Goal: Task Accomplishment & Management: Manage account settings

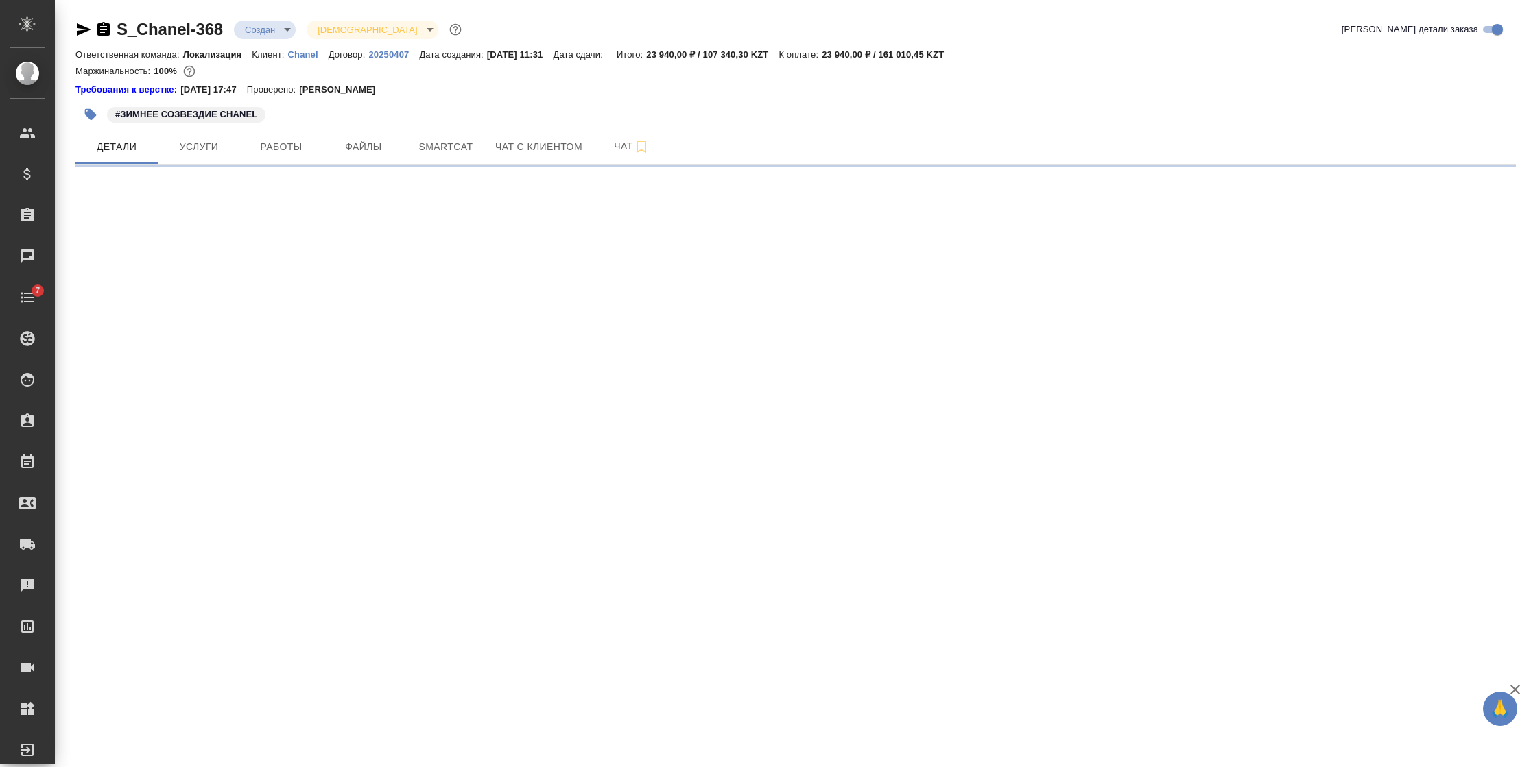
select select "RU"
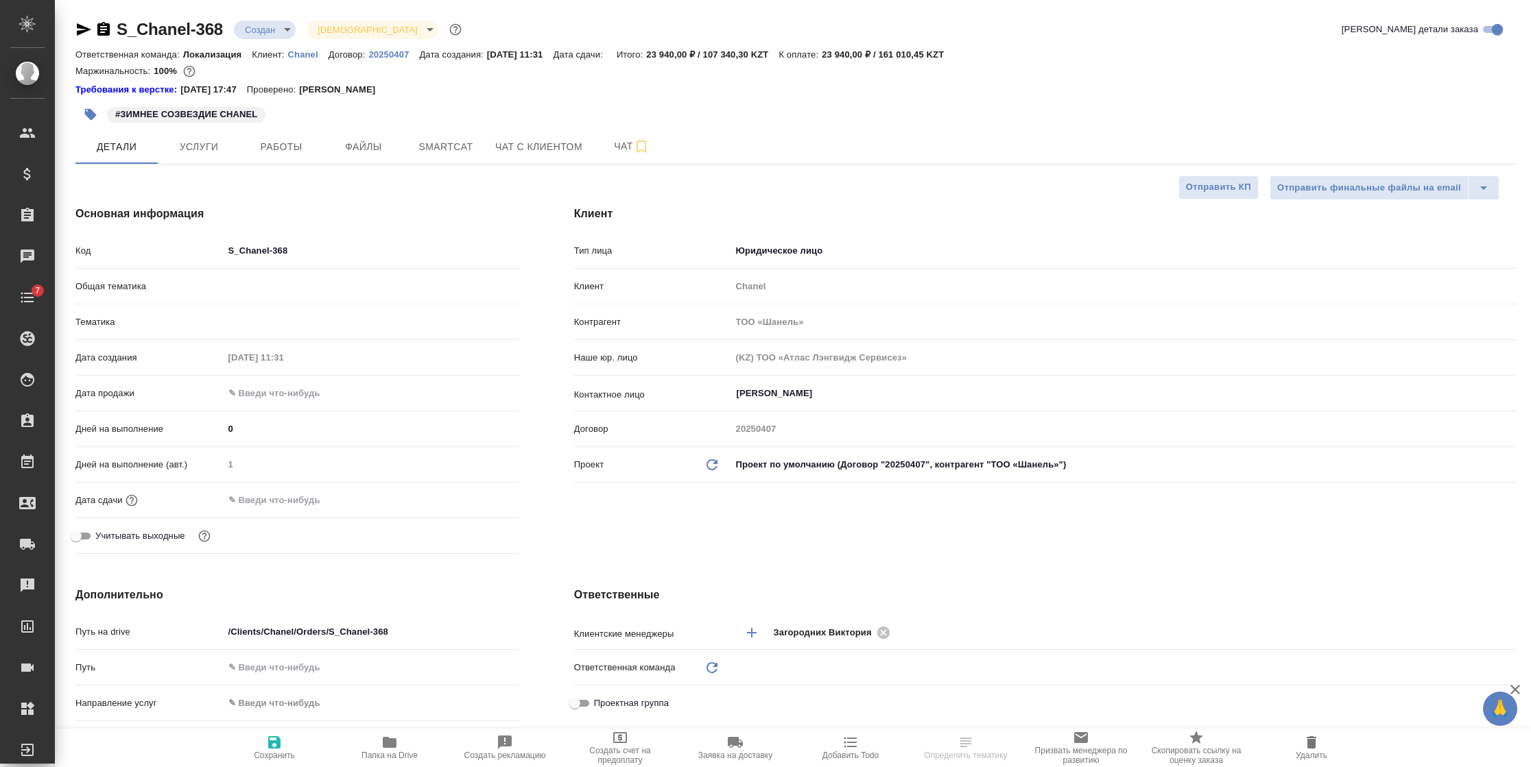
type textarea "x"
type input "Локализация"
type input "Муталимов Марк"
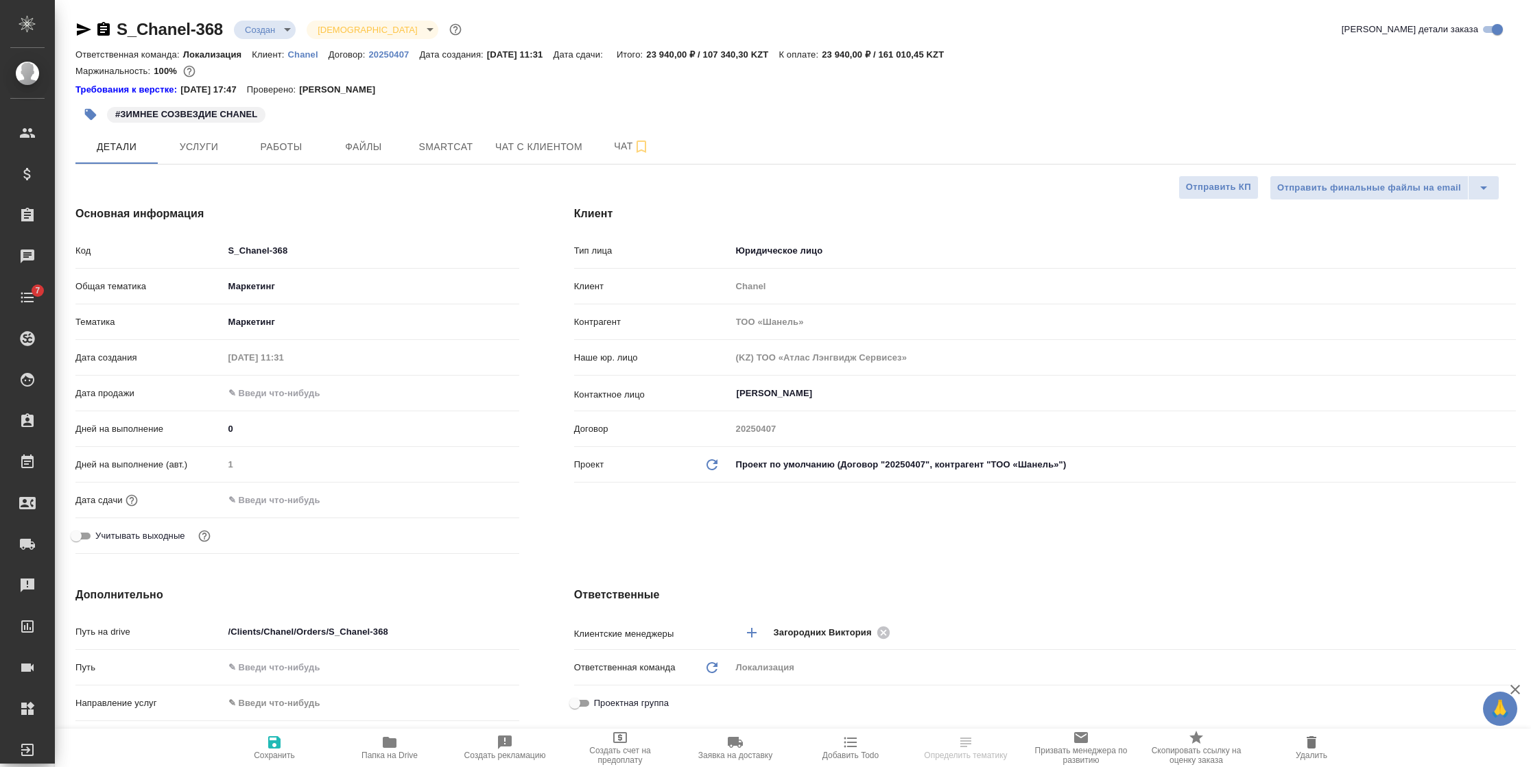
type input "Переверзева Анна a.pereverzeva"
click at [174, 136] on button "Услуги" at bounding box center [199, 147] width 82 height 34
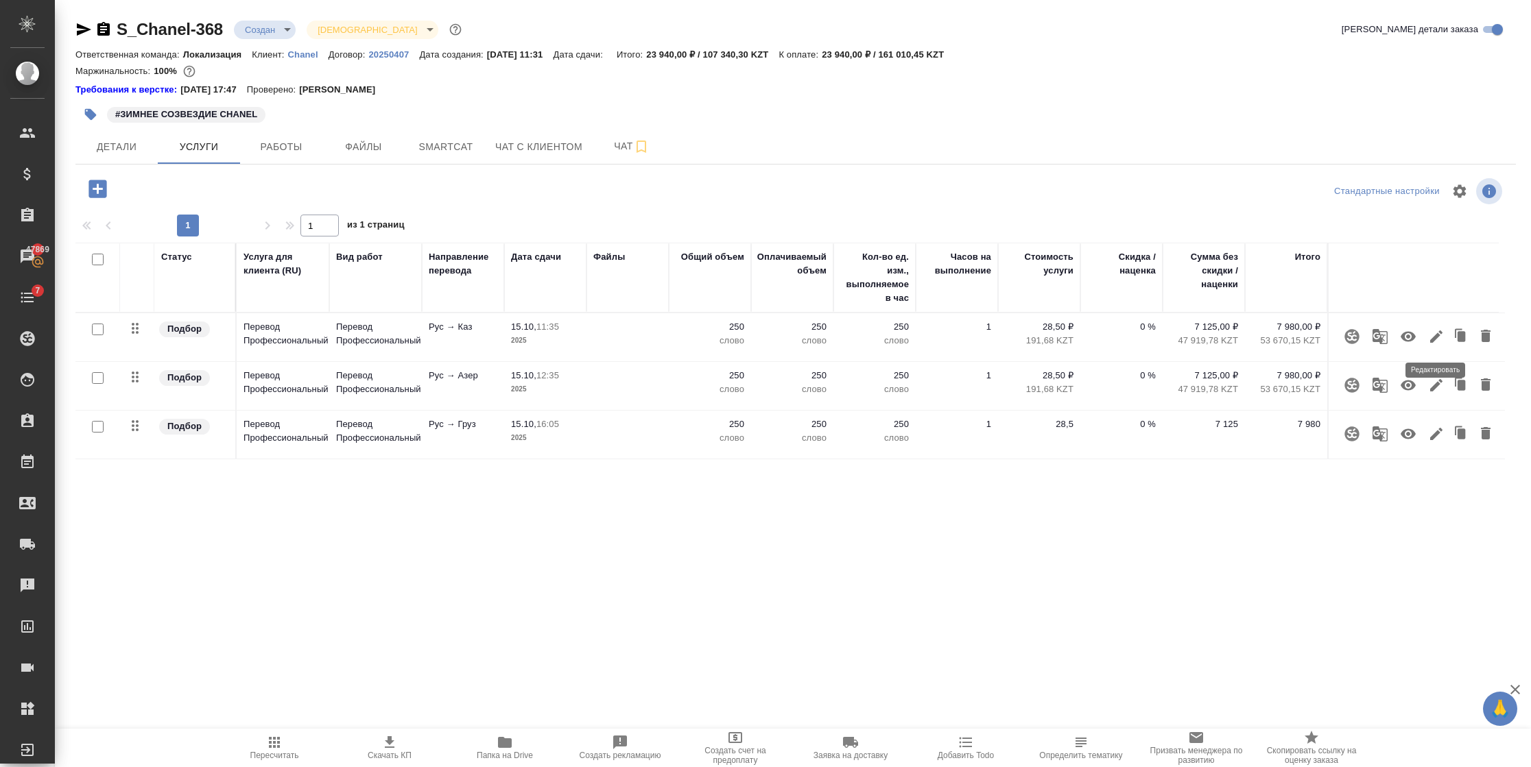
click at [1435, 334] on icon "button" at bounding box center [1436, 336] width 16 height 16
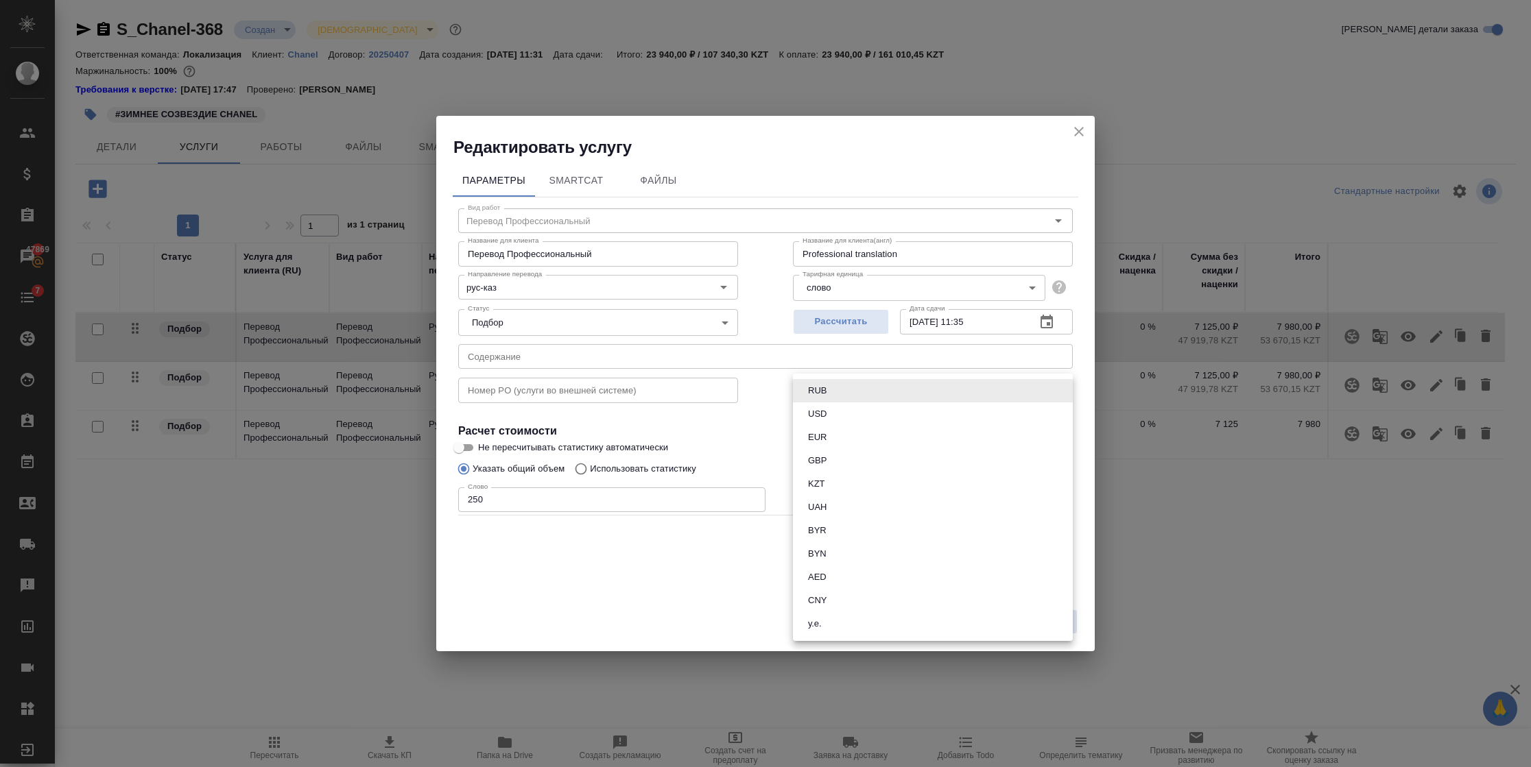
click at [1048, 390] on body "🙏 .cls-1 fill:#fff; AWATERA Semenets Irina Клиенты Спецификации Заказы 47869 Ча…" at bounding box center [765, 383] width 1531 height 767
click at [988, 481] on li "KZT" at bounding box center [933, 483] width 280 height 23
type input "KZT"
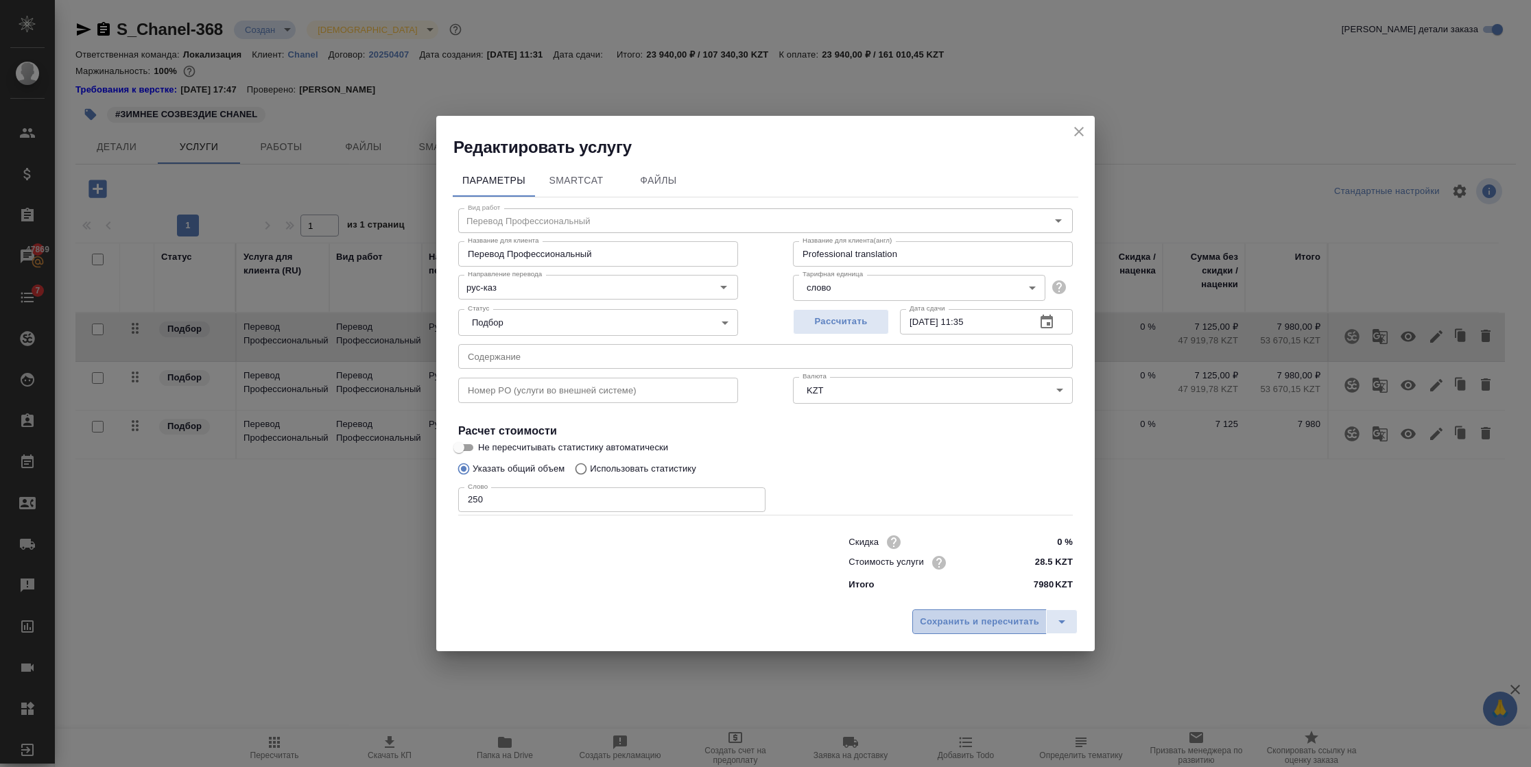
click at [948, 629] on span "Сохранить и пересчитать" at bounding box center [979, 622] width 119 height 16
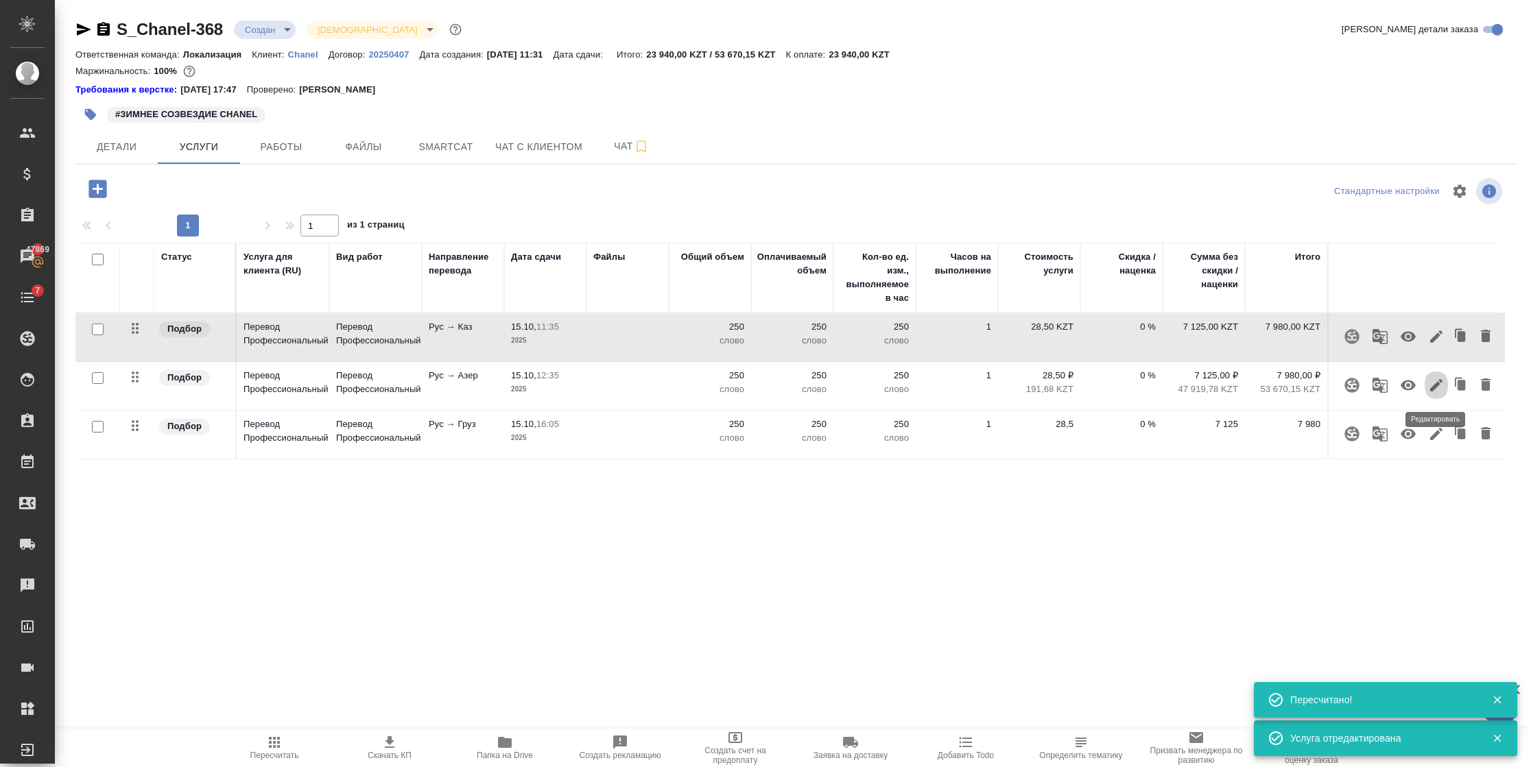
click at [1439, 381] on icon "button" at bounding box center [1436, 385] width 12 height 12
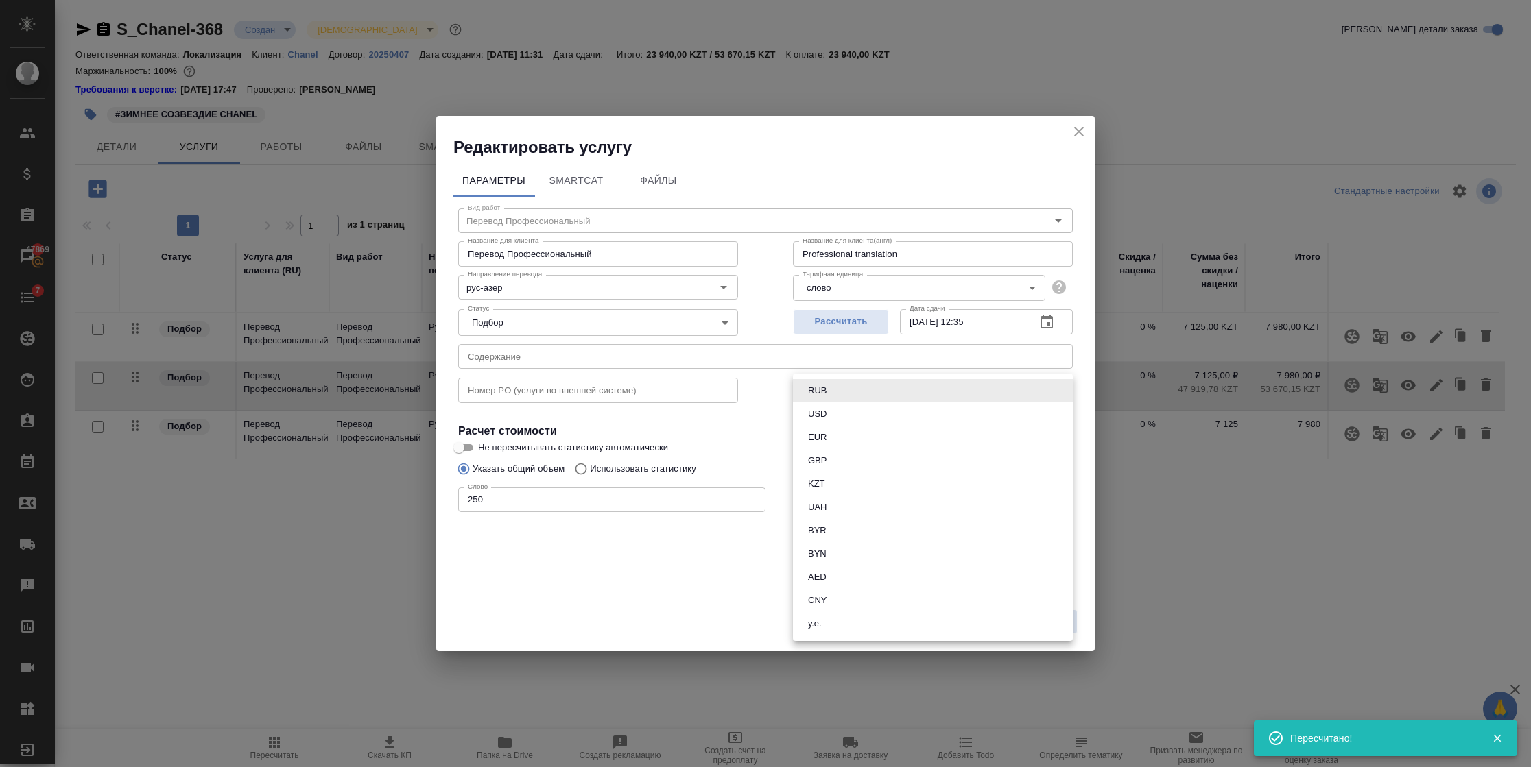
click at [998, 384] on body "🙏 .cls-1 fill:#fff; AWATERA Semenets Irina Клиенты Спецификации Заказы 47869 Ча…" at bounding box center [765, 383] width 1531 height 767
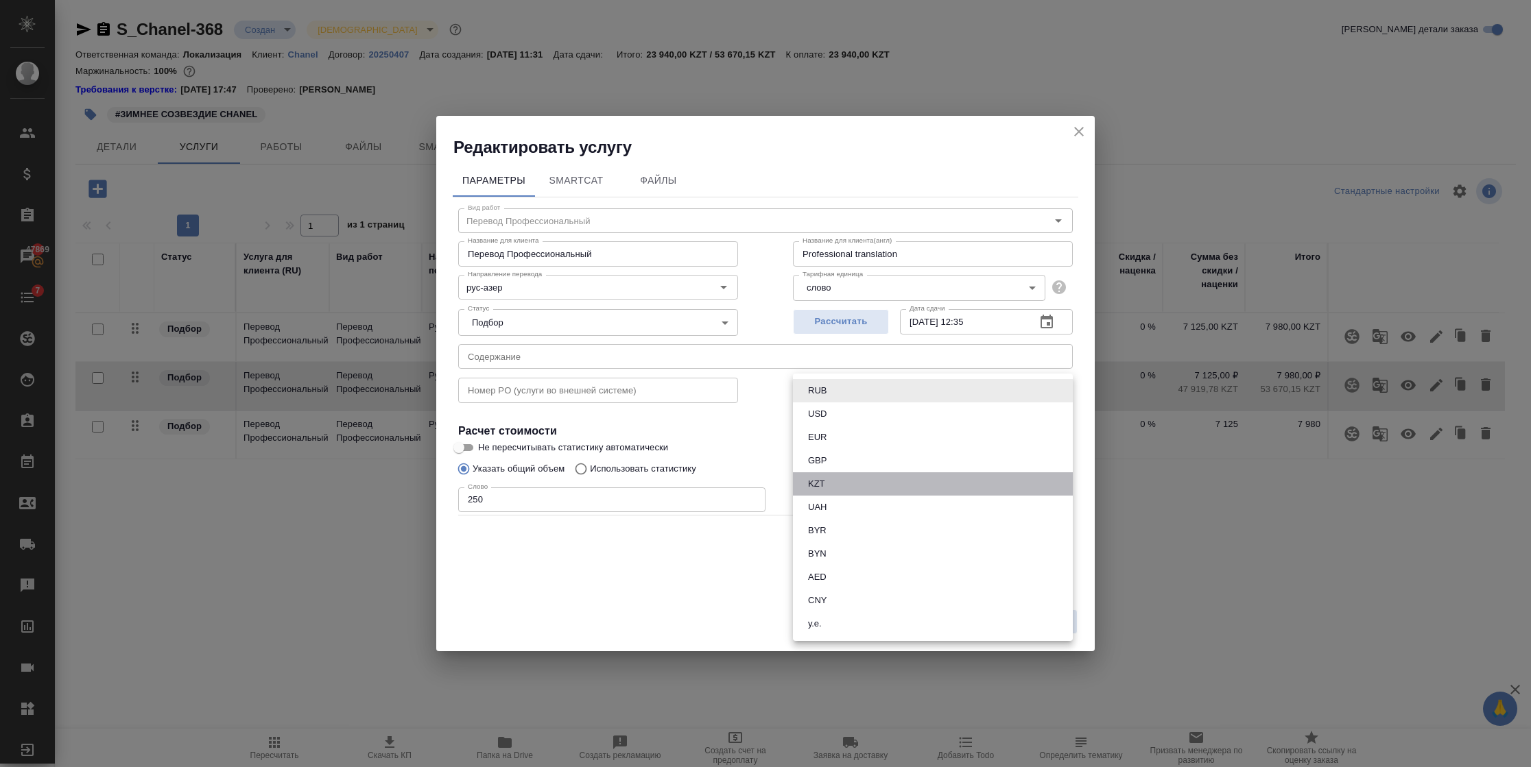
click at [953, 485] on li "KZT" at bounding box center [933, 483] width 280 height 23
type input "KZT"
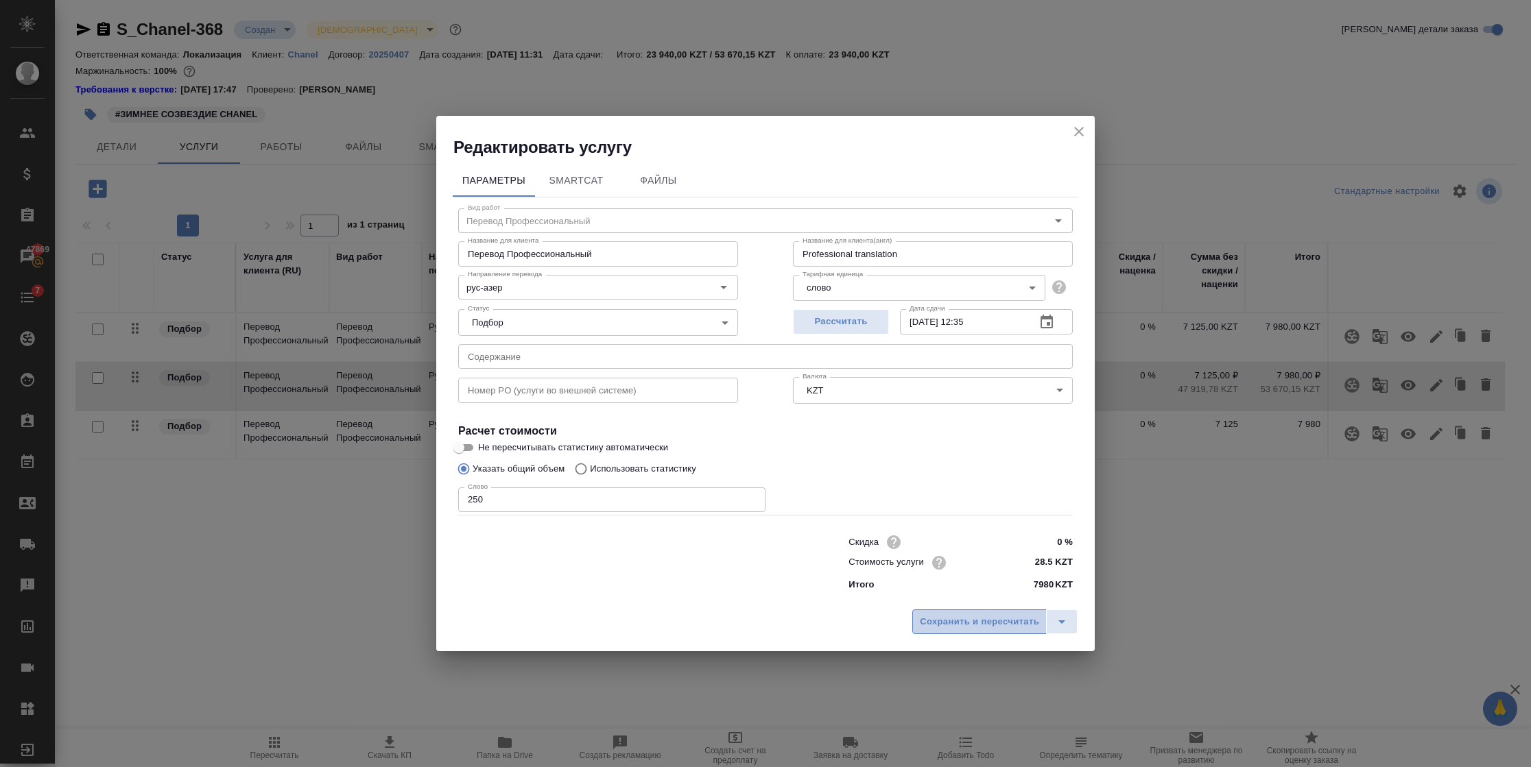
click at [1025, 627] on span "Сохранить и пересчитать" at bounding box center [979, 622] width 119 height 16
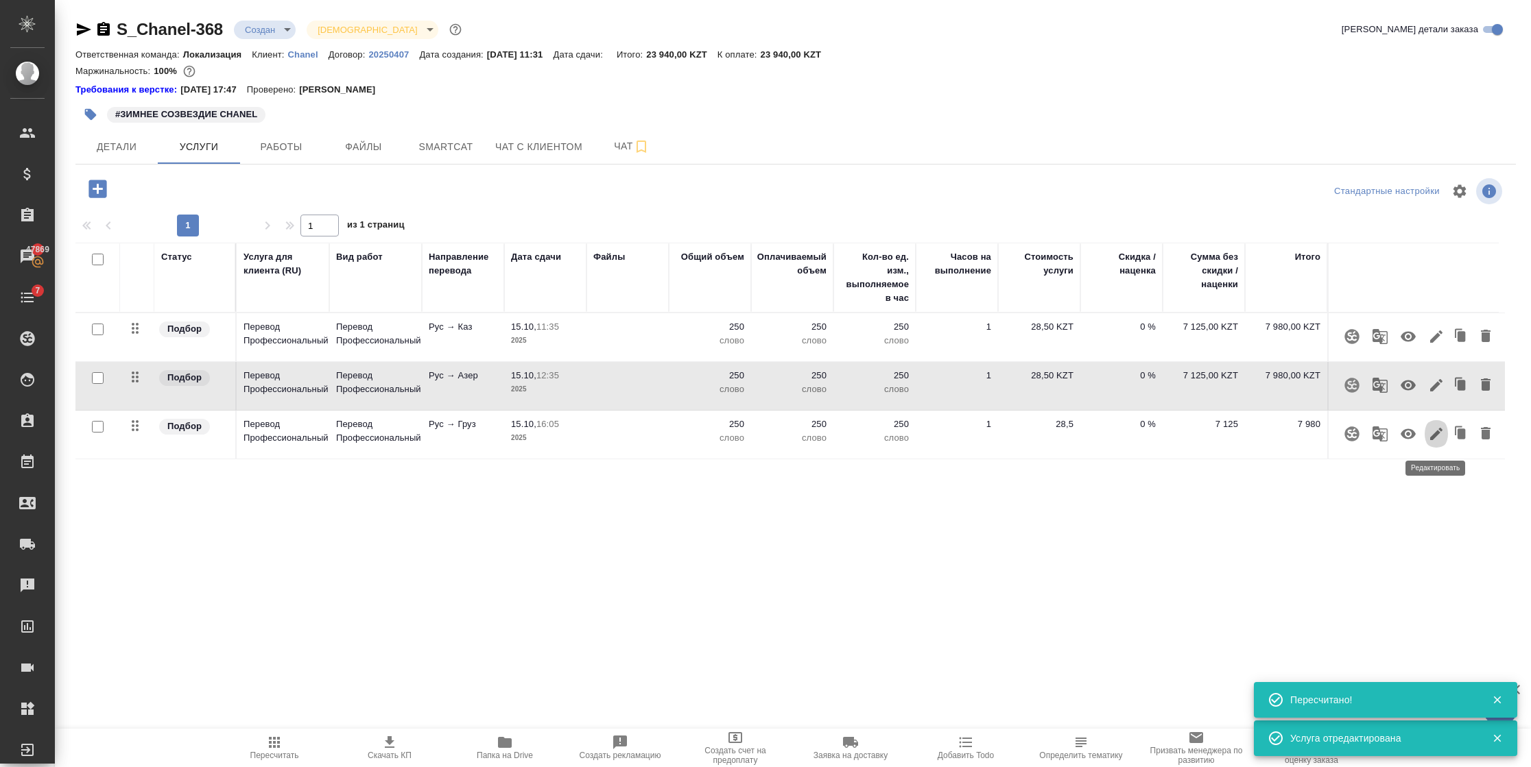
click at [1433, 440] on icon "button" at bounding box center [1436, 434] width 16 height 16
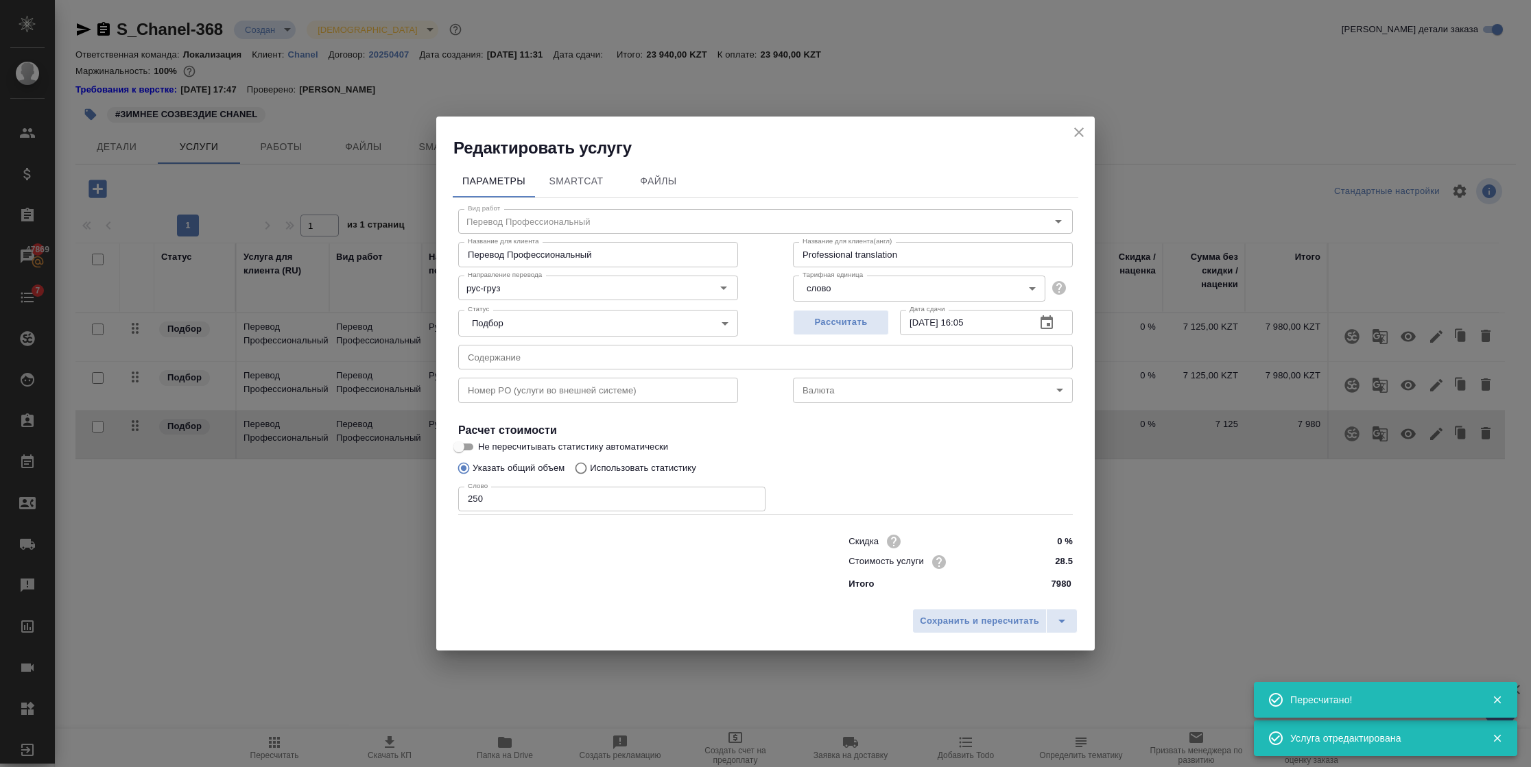
click at [865, 398] on body "🙏 .cls-1 fill:#fff; AWATERA Semenets Irina Клиенты Спецификации Заказы 47869 Ча…" at bounding box center [765, 383] width 1531 height 767
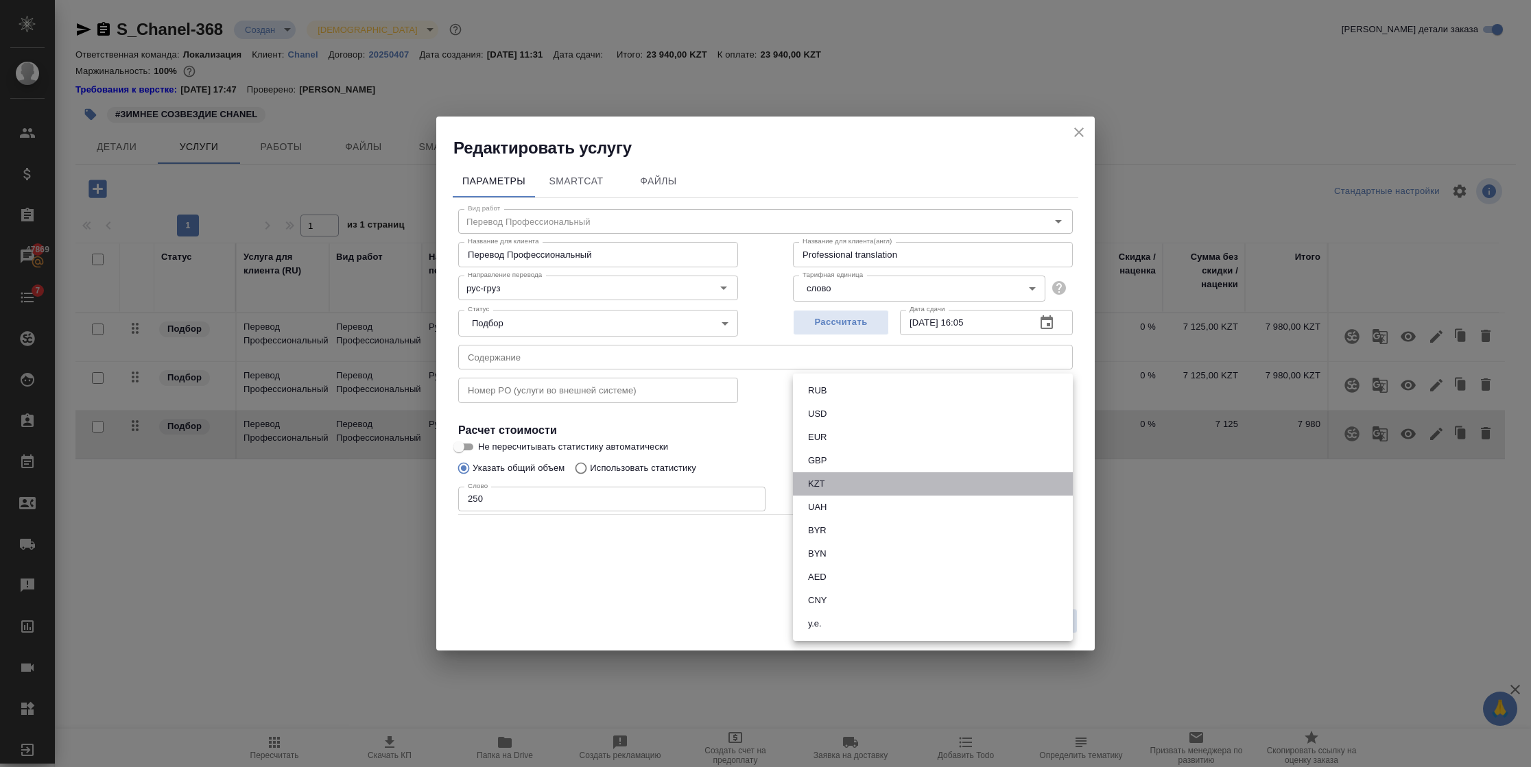
click at [848, 489] on li "KZT" at bounding box center [933, 483] width 280 height 23
type input "KZT"
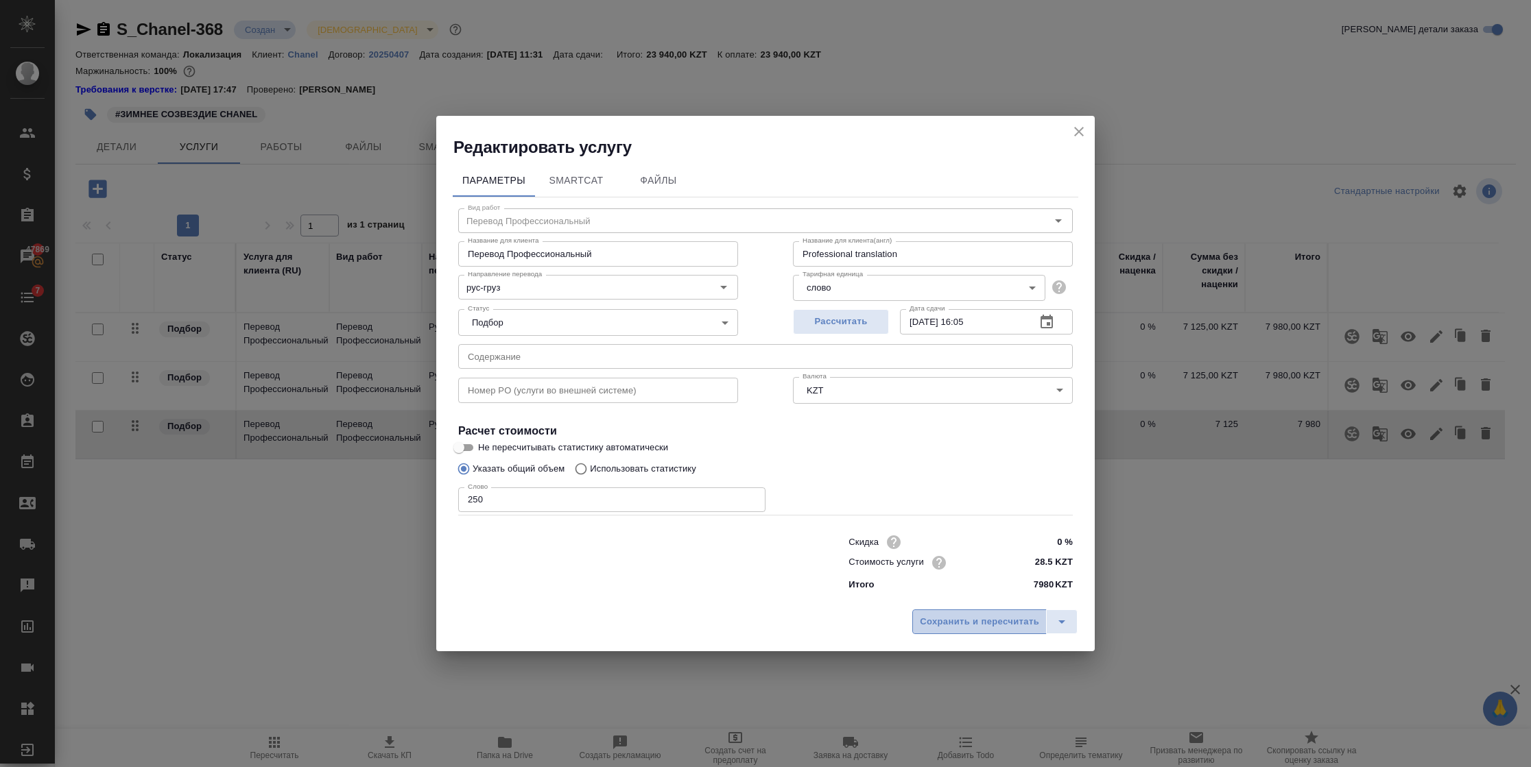
click at [962, 616] on span "Сохранить и пересчитать" at bounding box center [979, 622] width 119 height 16
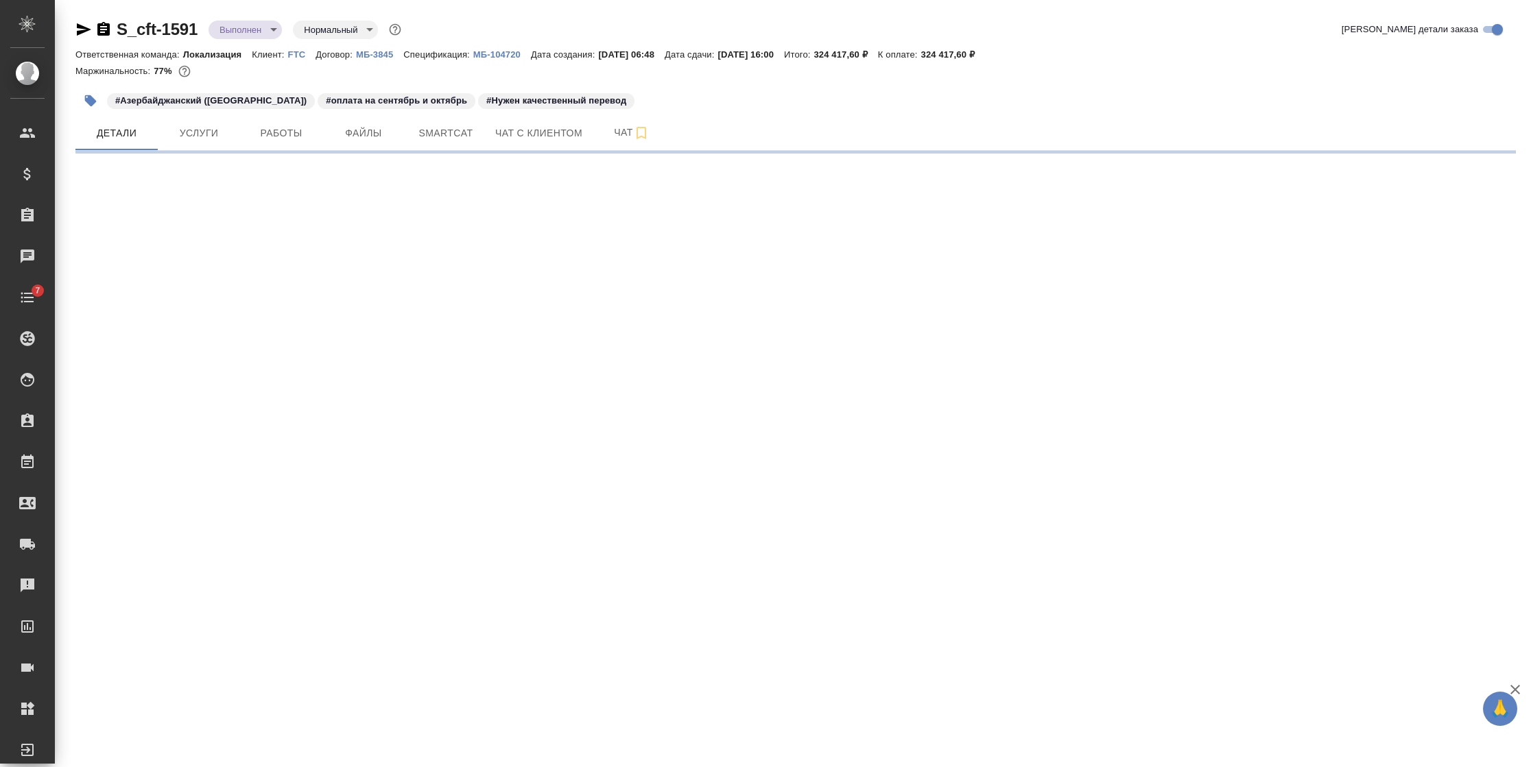
select select "RU"
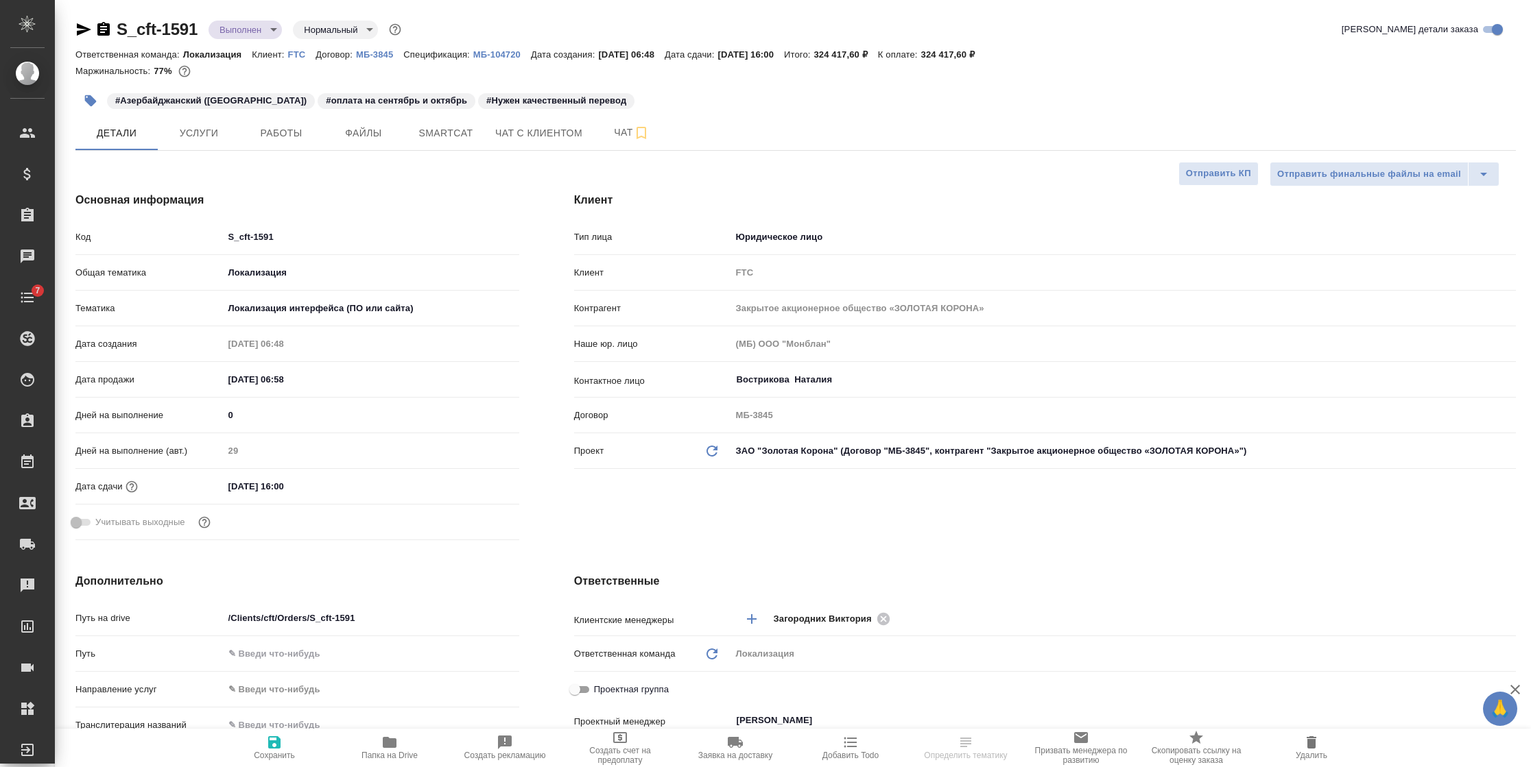
type textarea "x"
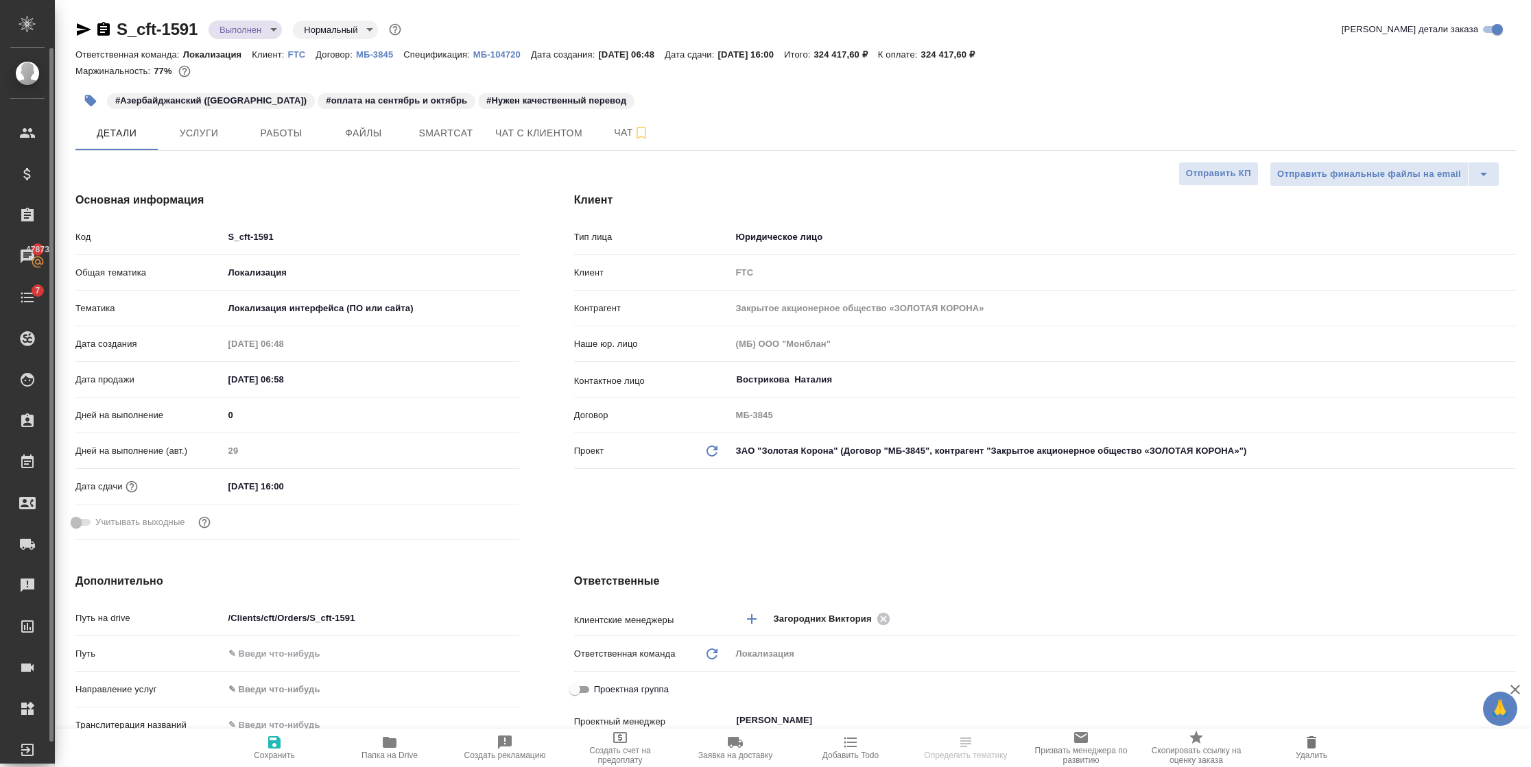
type textarea "x"
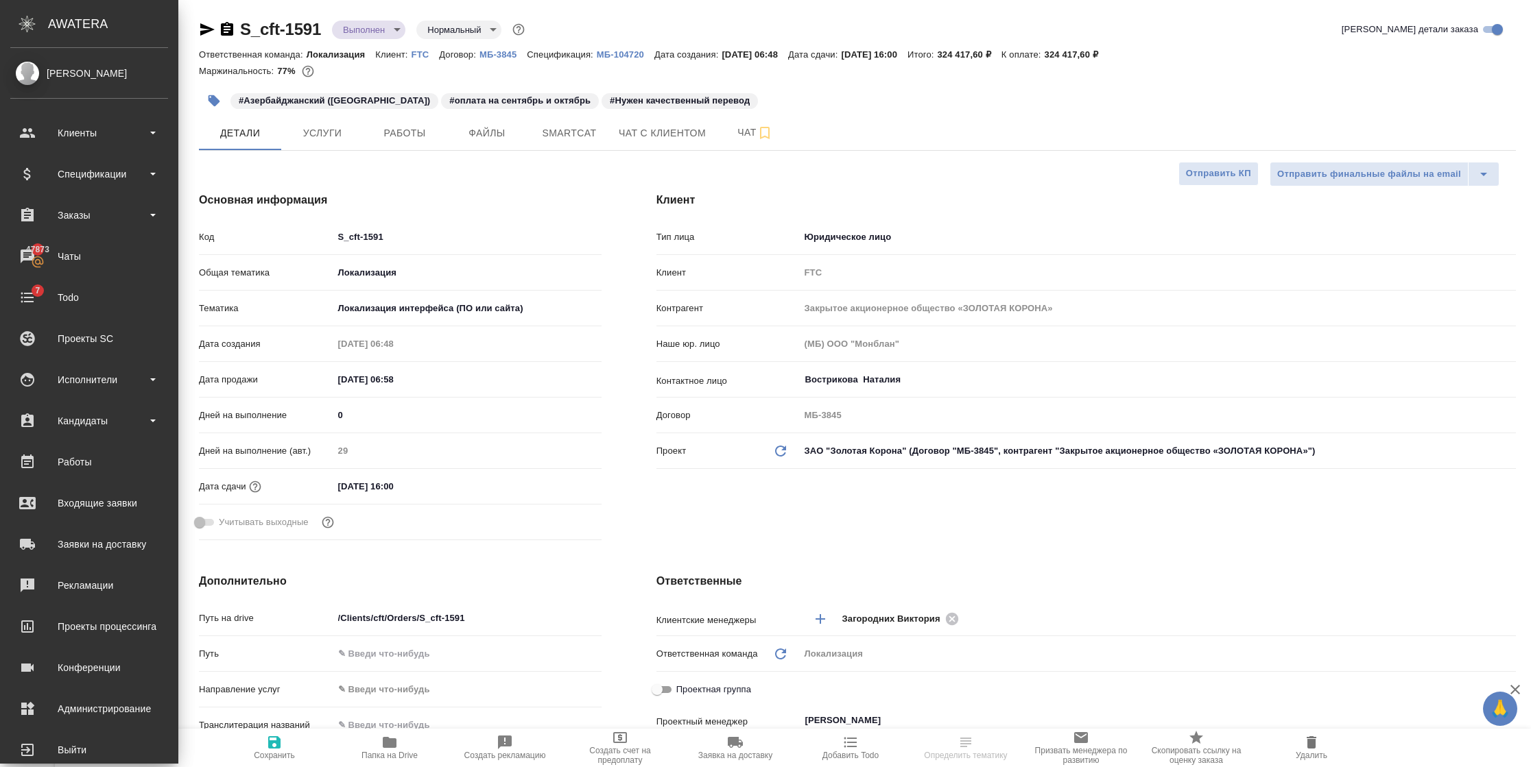
type textarea "x"
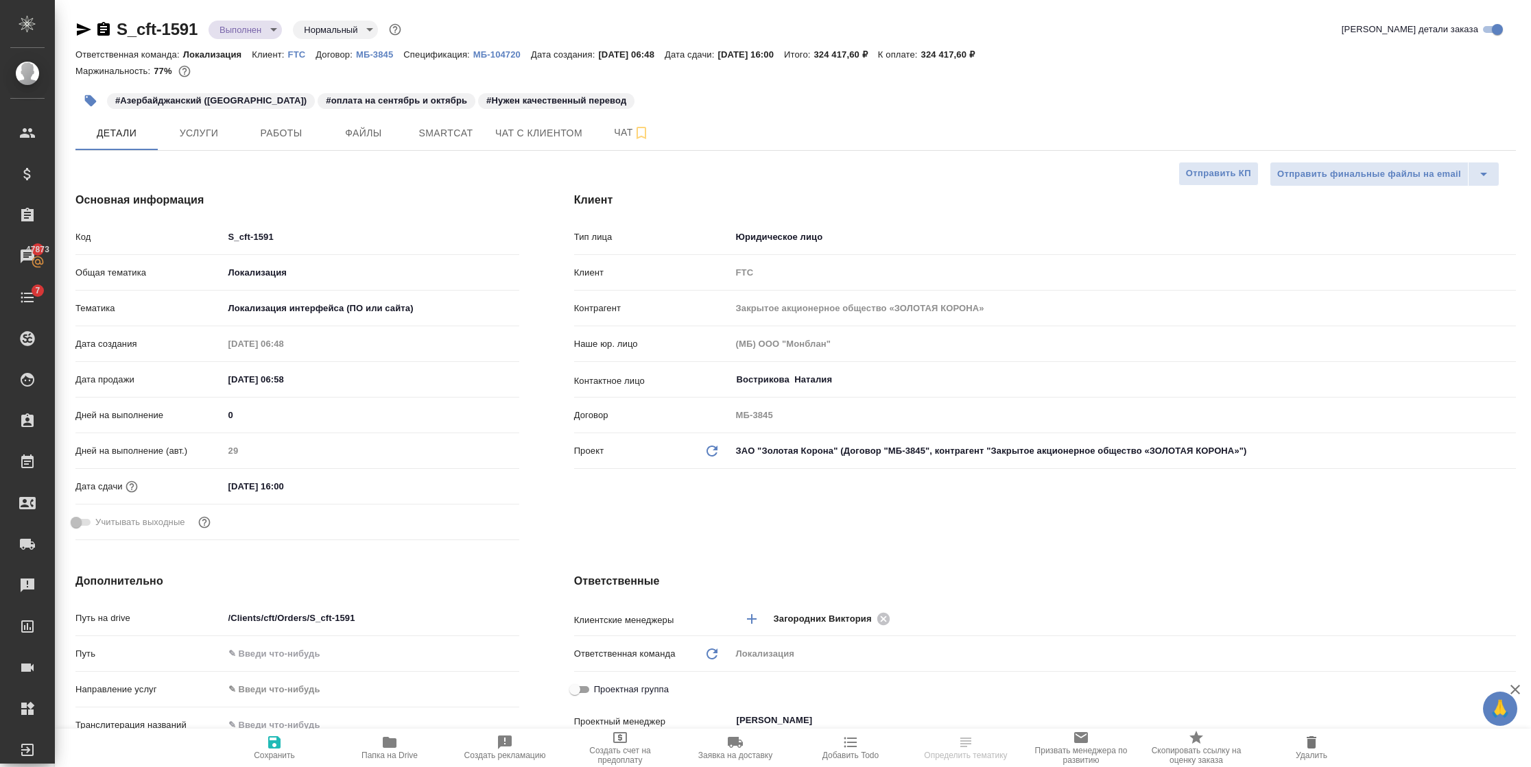
type textarea "x"
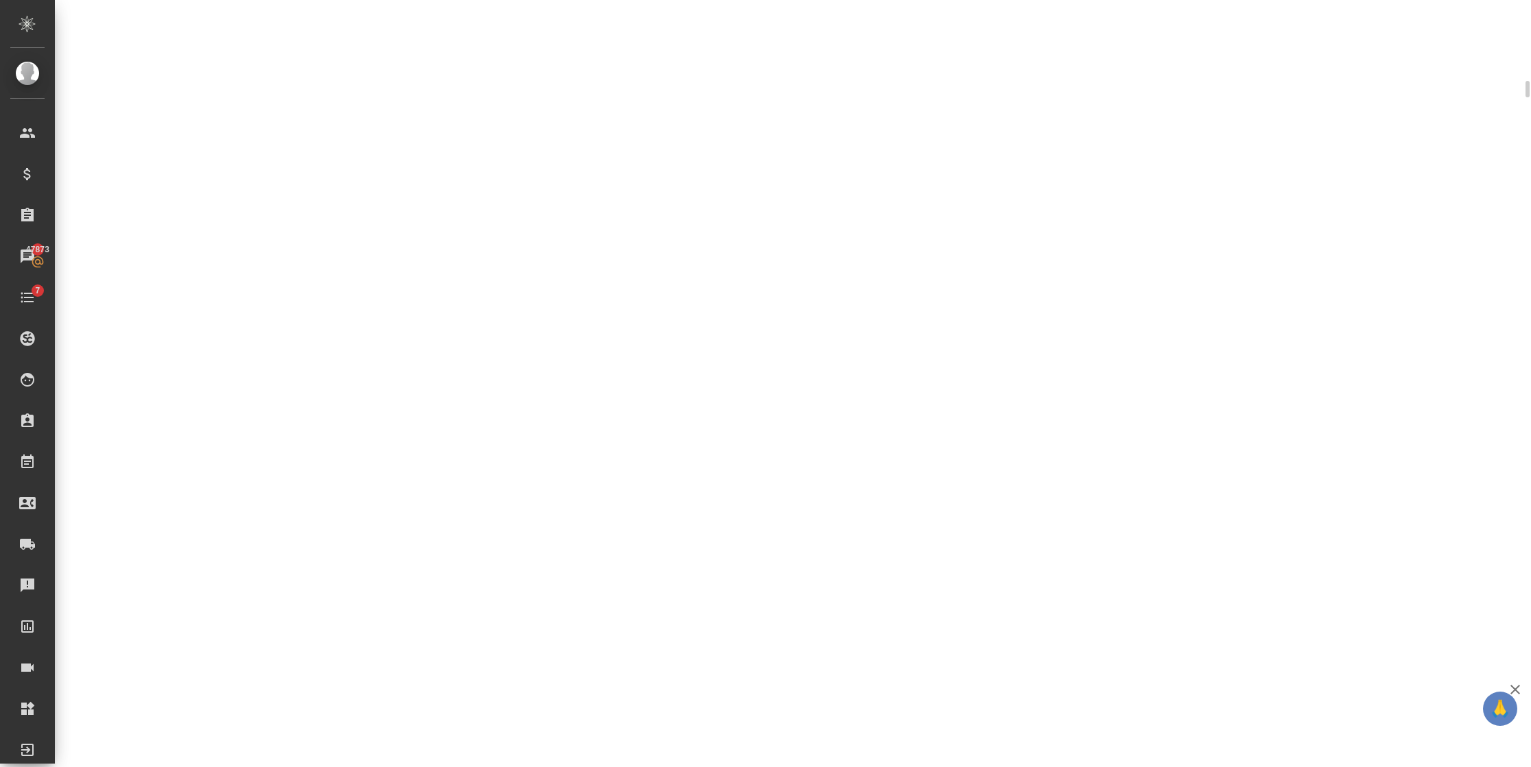
select select "RU"
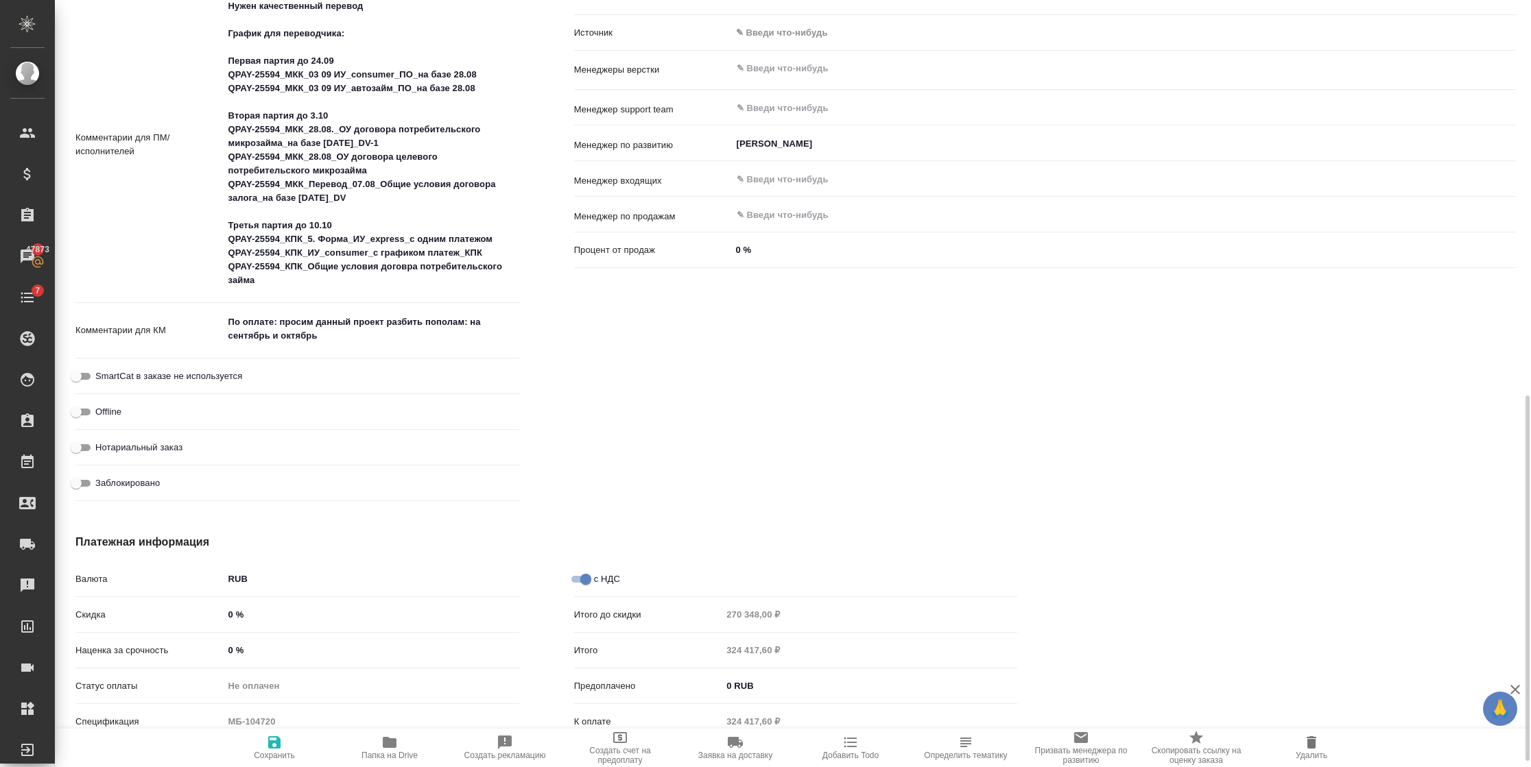
scroll to position [809, 0]
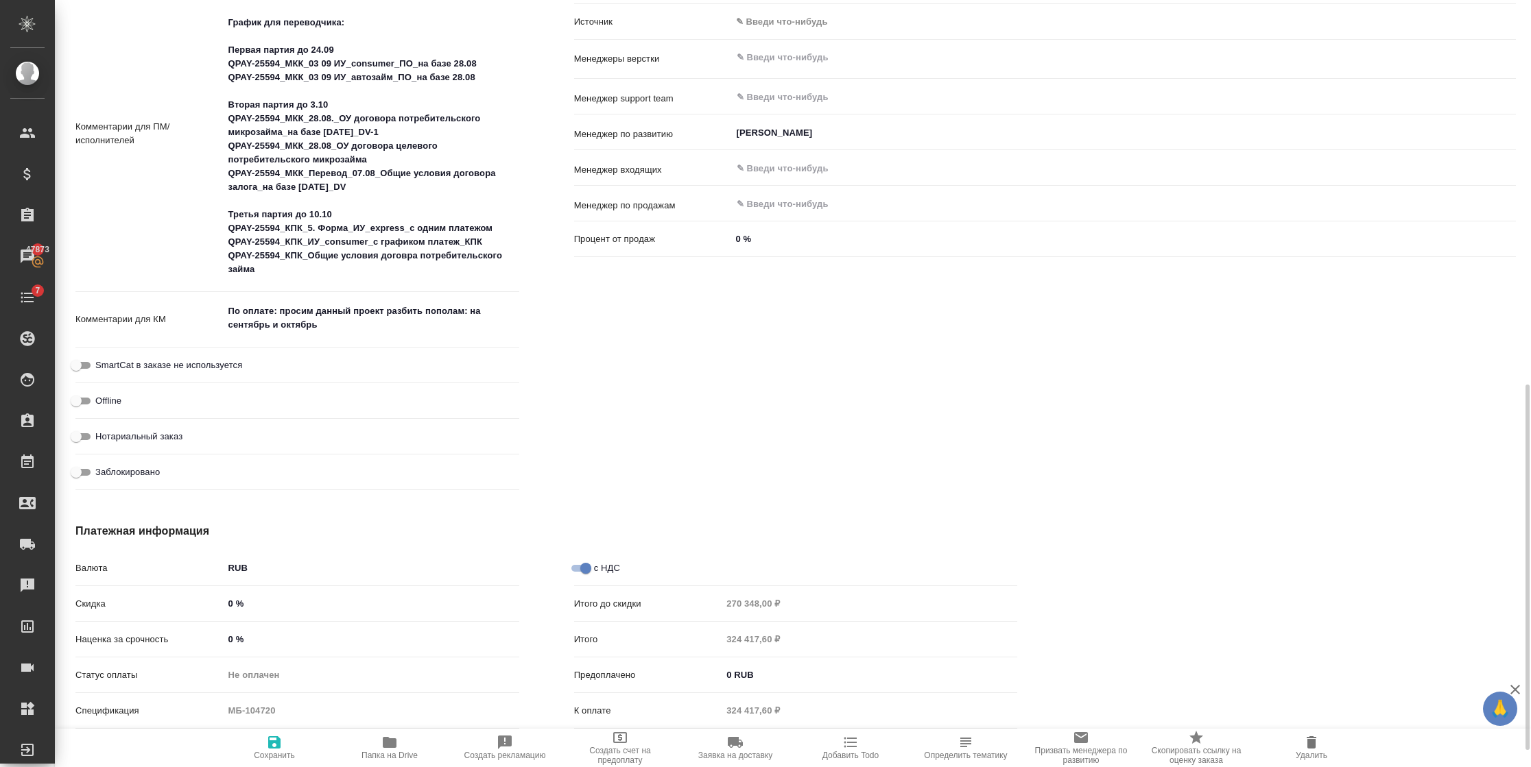
type textarea "x"
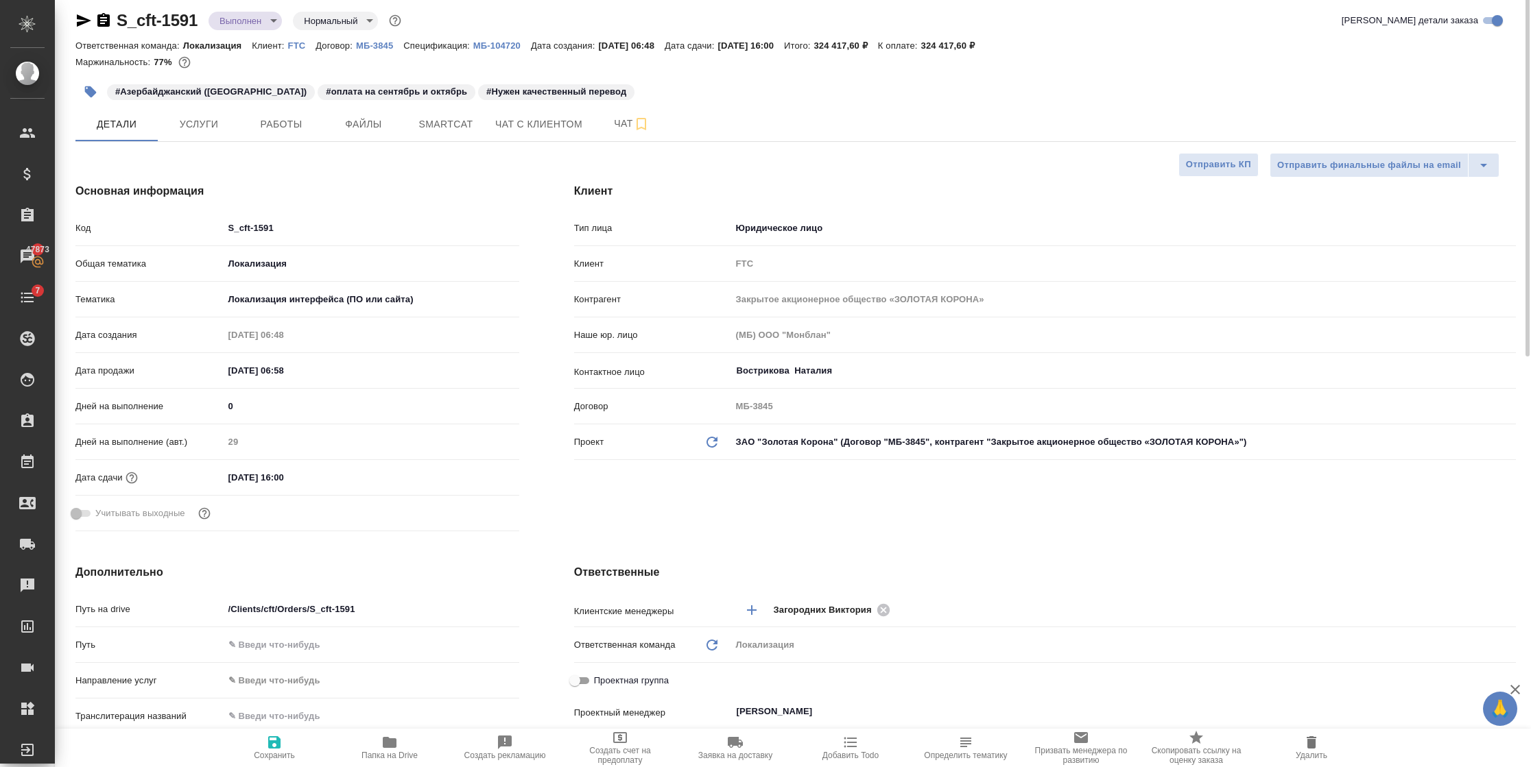
scroll to position [0, 0]
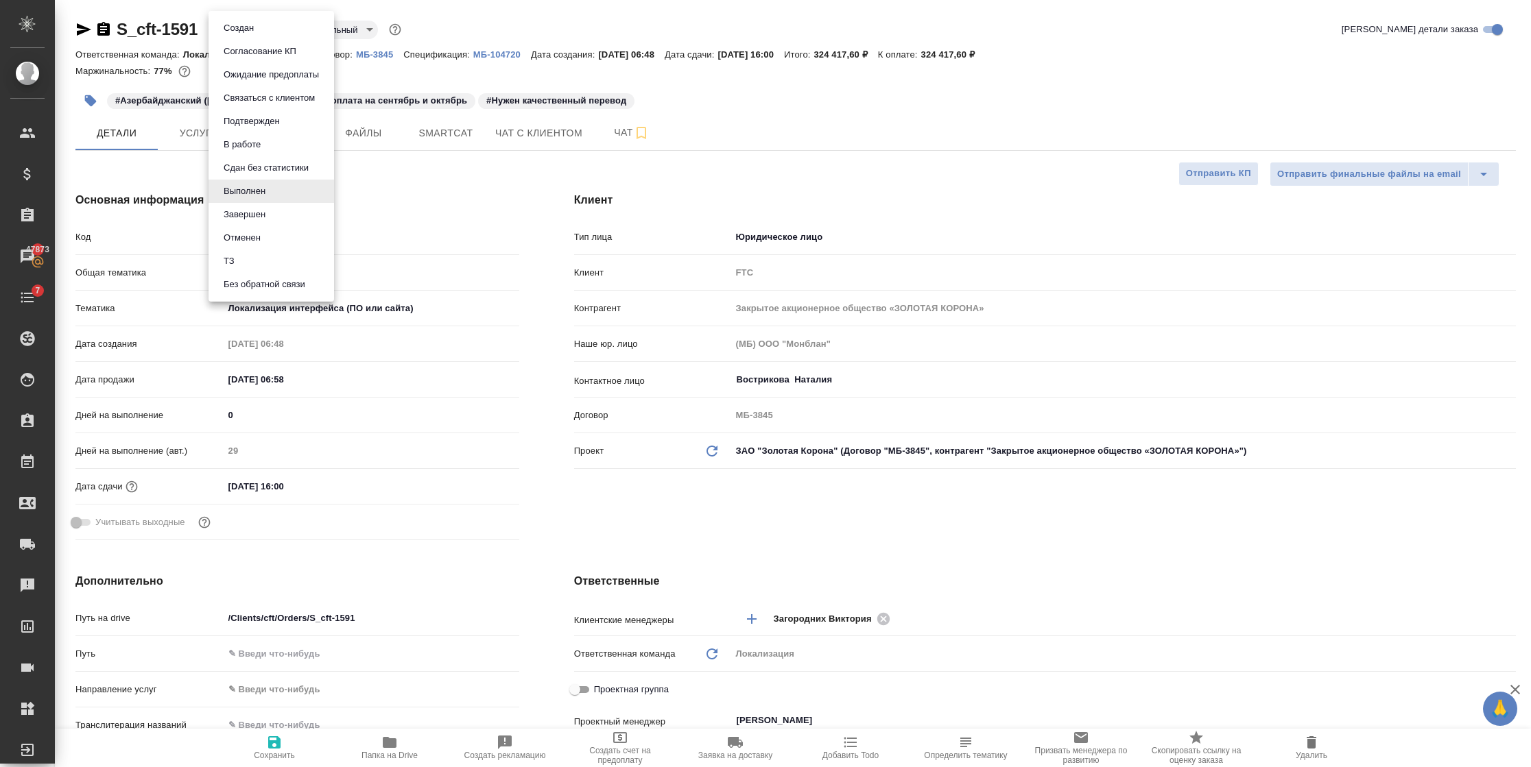
click at [260, 36] on body "🙏 .cls-1 fill:#fff; AWATERA Semenets Irina Клиенты Спецификации Заказы 47873 Ча…" at bounding box center [765, 383] width 1531 height 767
click at [259, 144] on button "В работе" at bounding box center [241, 144] width 45 height 15
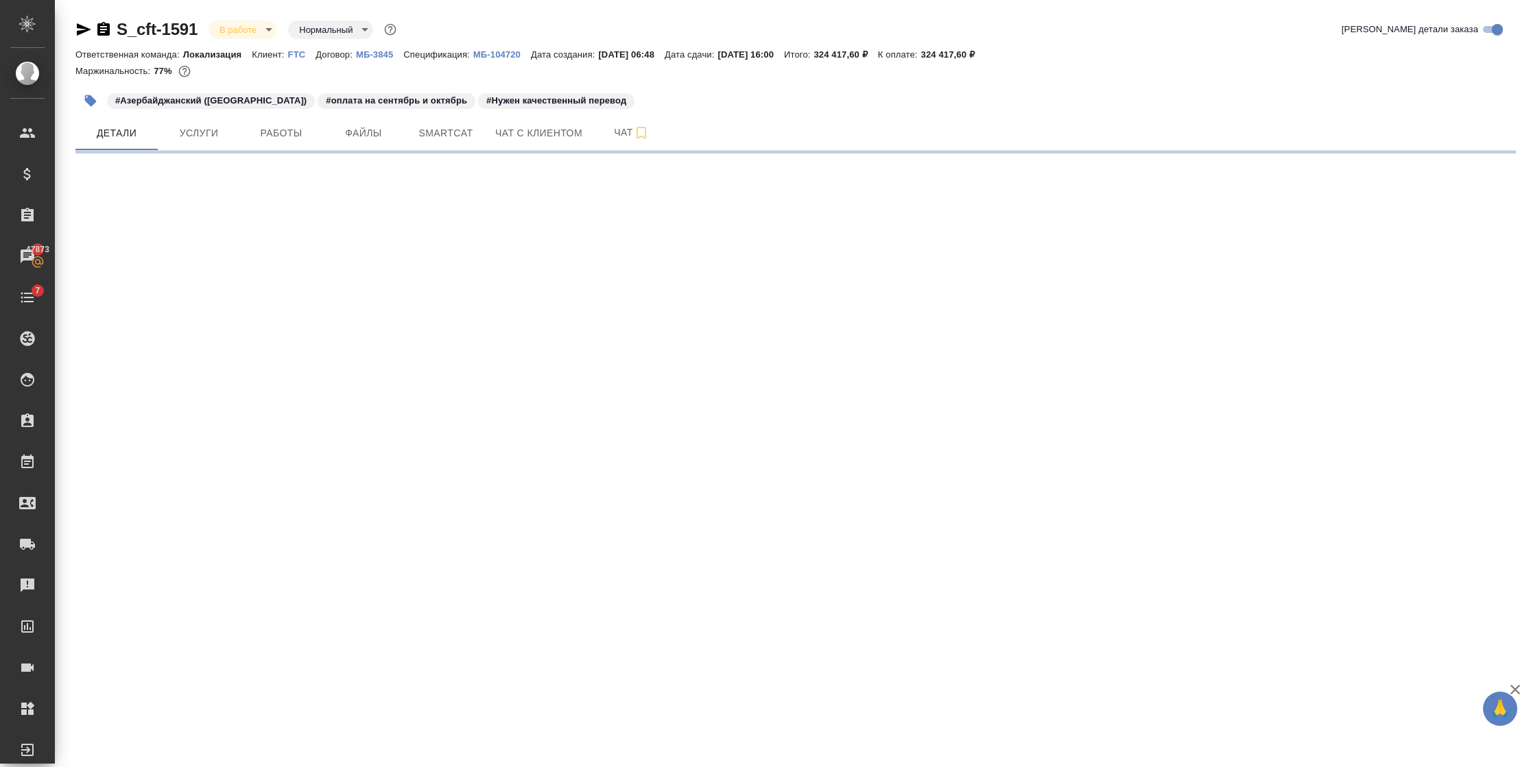
select select "RU"
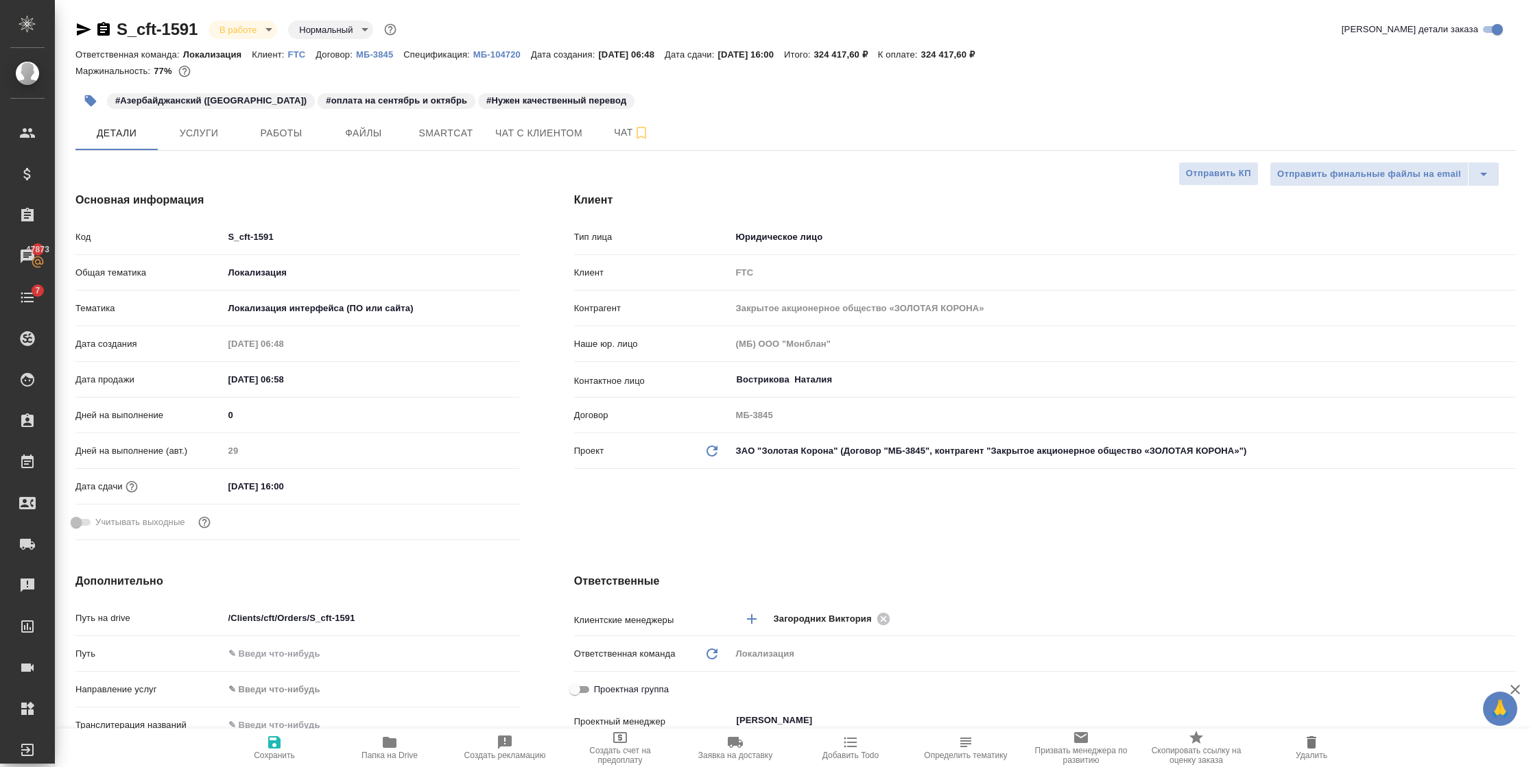
type textarea "x"
click at [206, 125] on span "Услуги" at bounding box center [199, 133] width 66 height 17
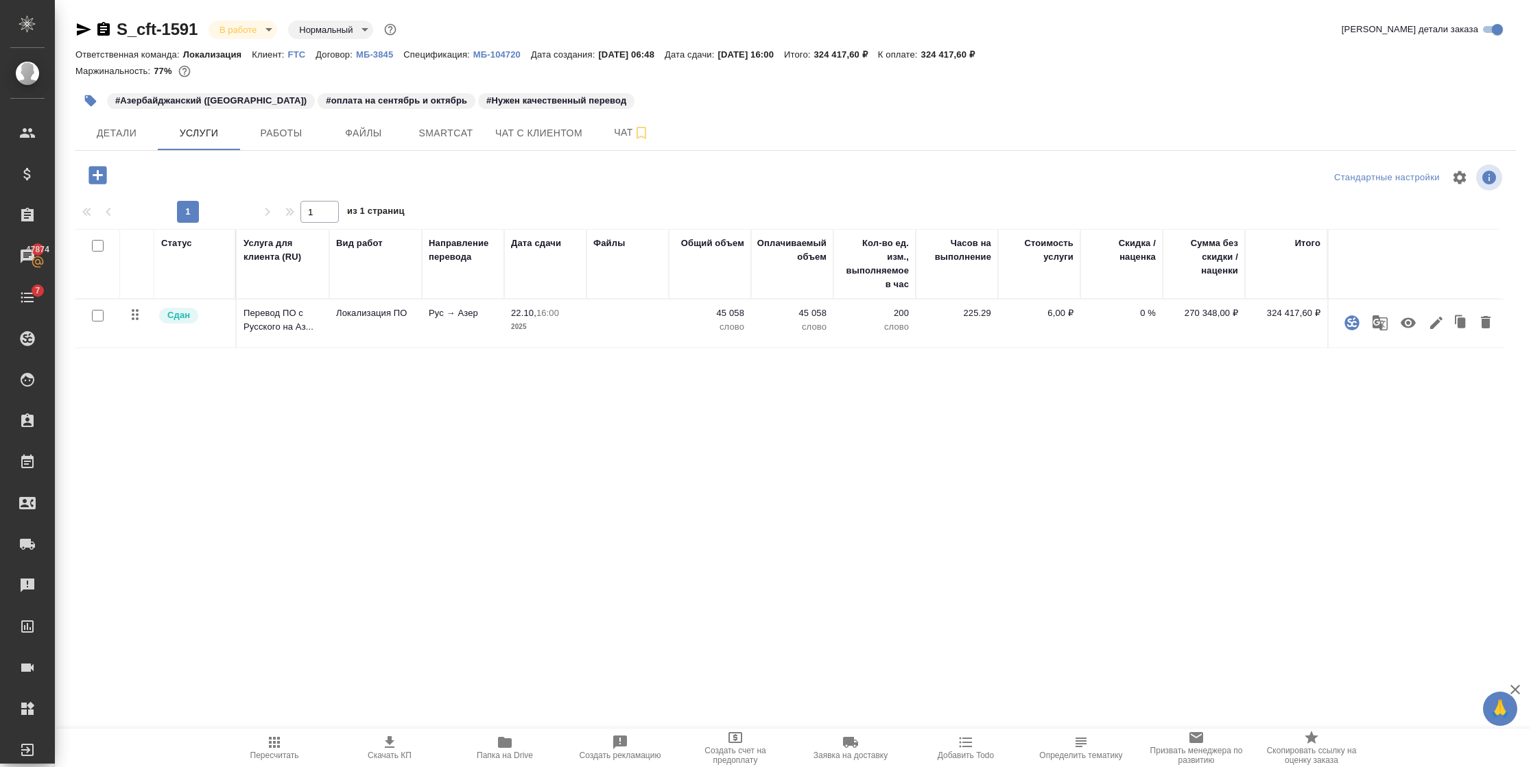
click at [245, 19] on div "S_cft-1591 В работе inProgress Нормальный normal" at bounding box center [237, 30] width 324 height 22
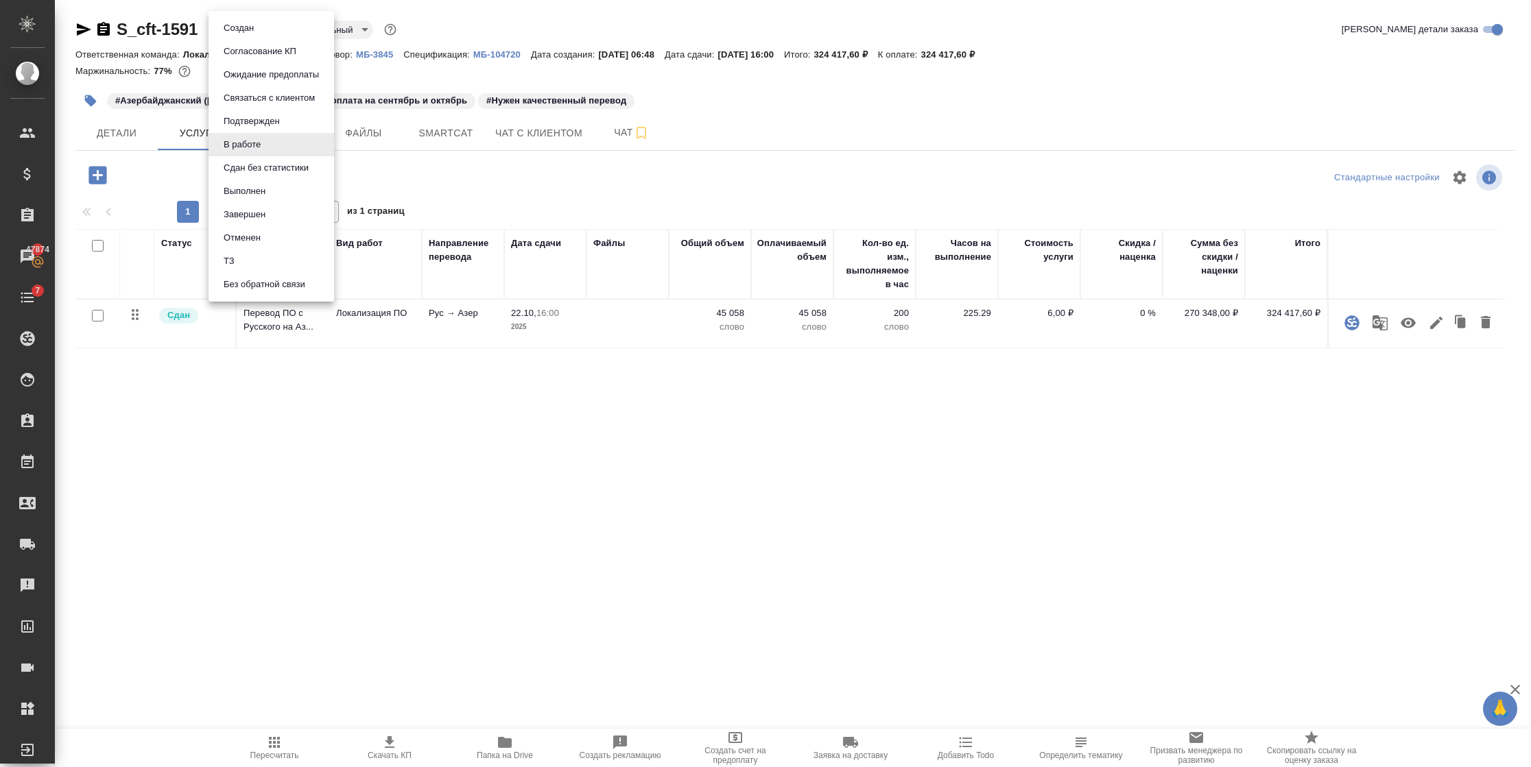
click at [245, 33] on body "🙏 .cls-1 fill:#fff; AWATERA Semenets Irina Клиенты Спецификации Заказы 47874 Ча…" at bounding box center [765, 383] width 1531 height 767
click at [235, 190] on button "Выполнен" at bounding box center [244, 191] width 50 height 15
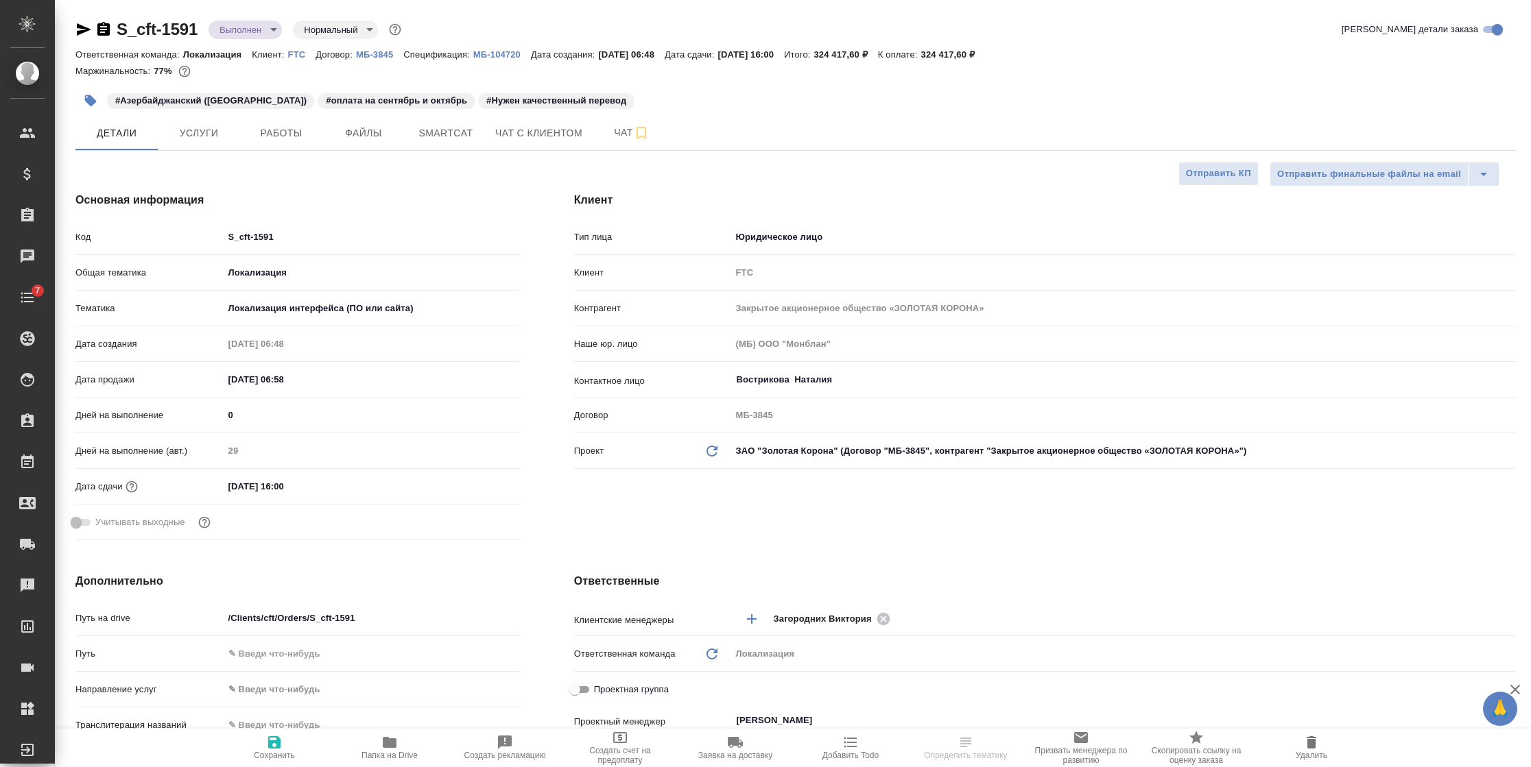
select select "RU"
click at [211, 139] on span "Услуги" at bounding box center [199, 133] width 66 height 17
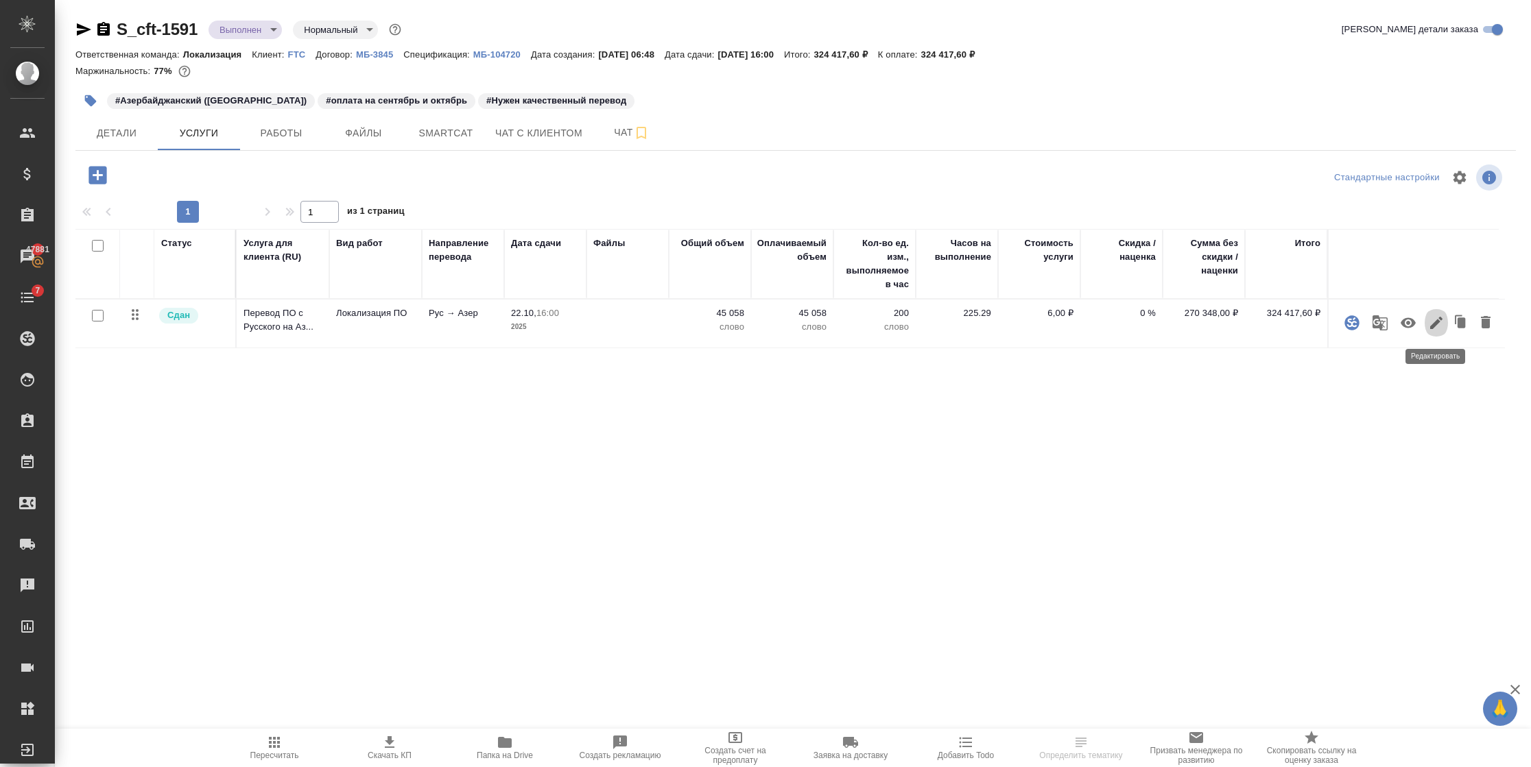
click at [1435, 325] on icon "button" at bounding box center [1436, 323] width 12 height 12
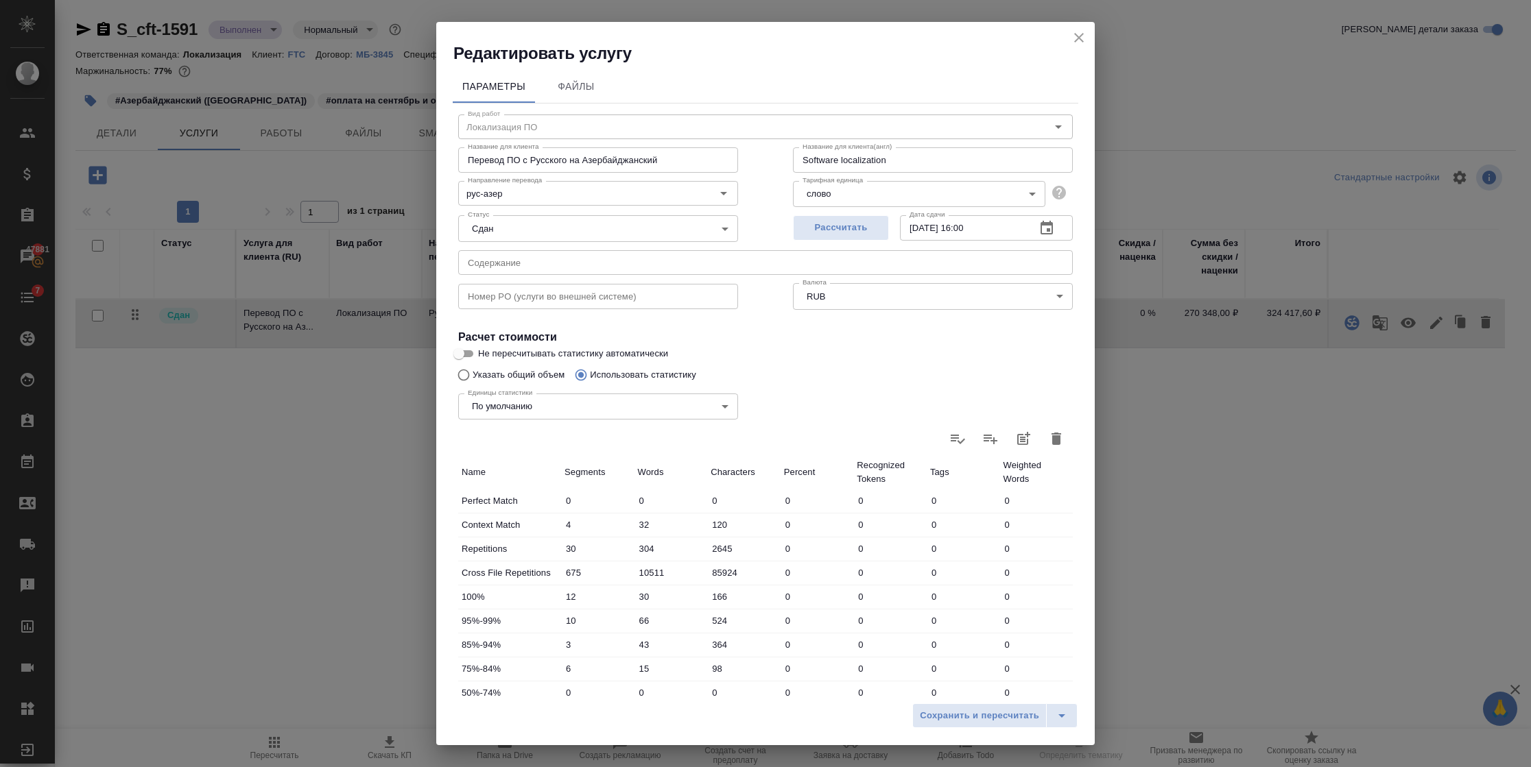
scroll to position [168, 0]
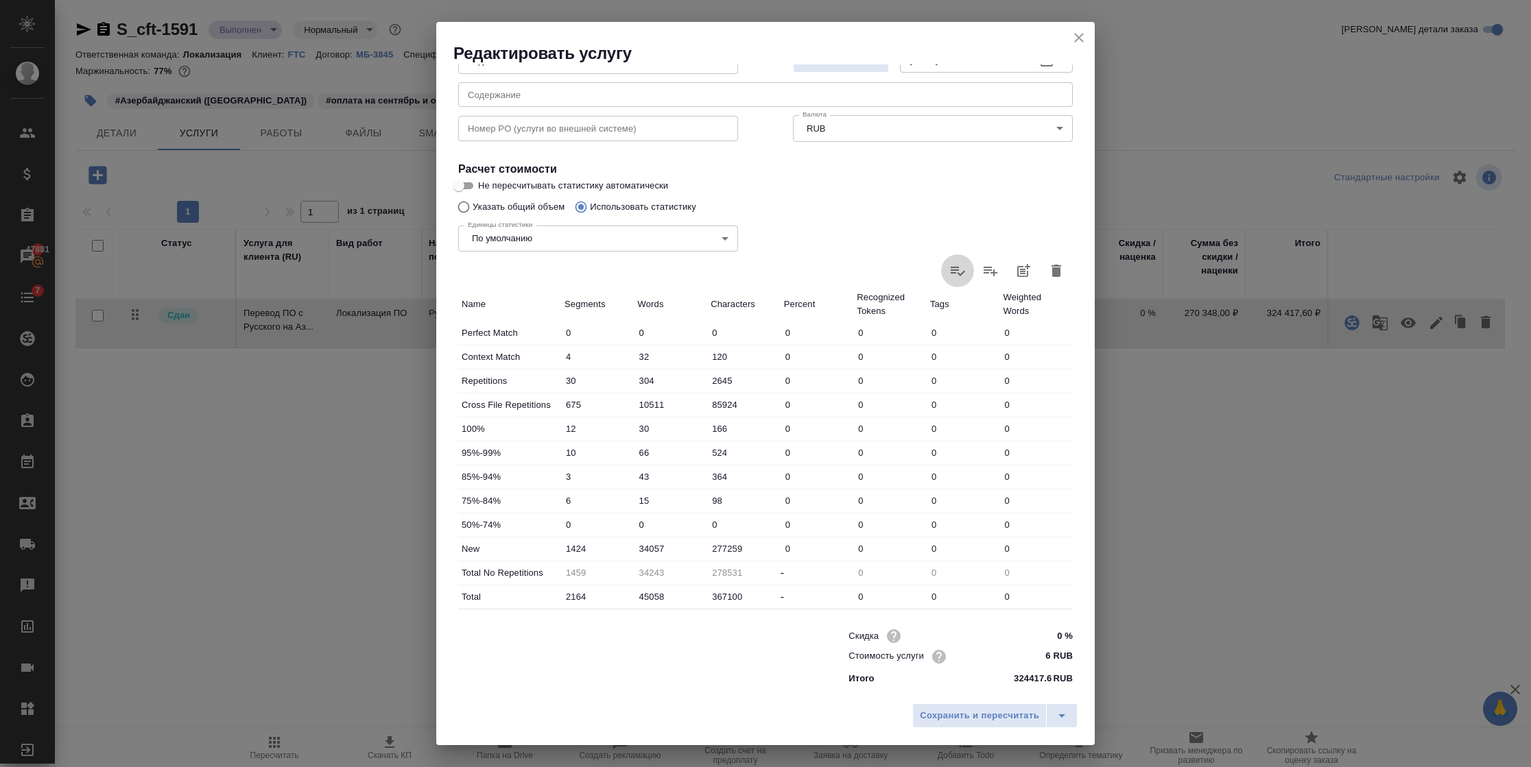
click at [949, 267] on icon at bounding box center [957, 271] width 16 height 16
click at [0, 0] on input "file" at bounding box center [0, 0] width 0 height 0
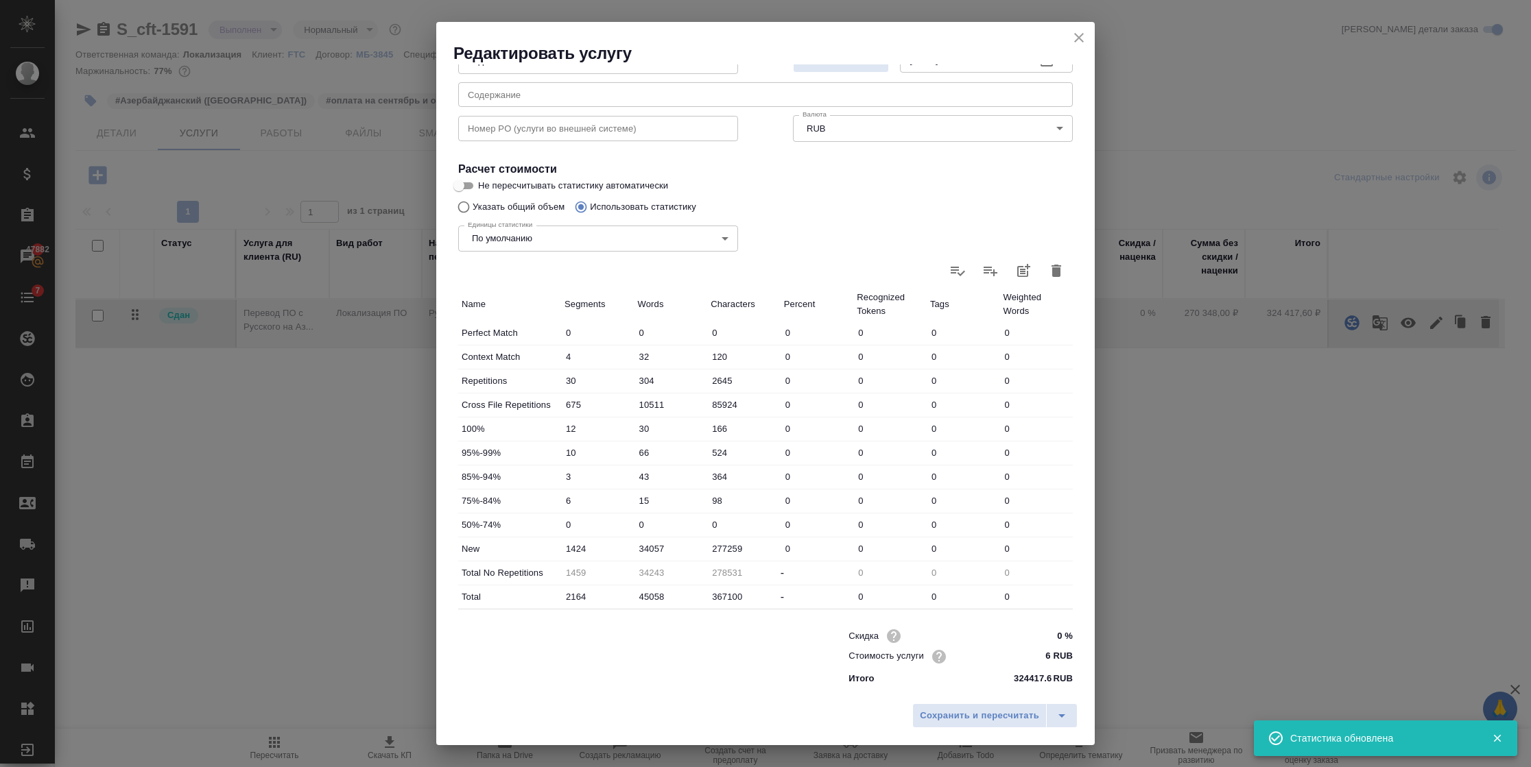
type input "0"
type input "12"
type input "103"
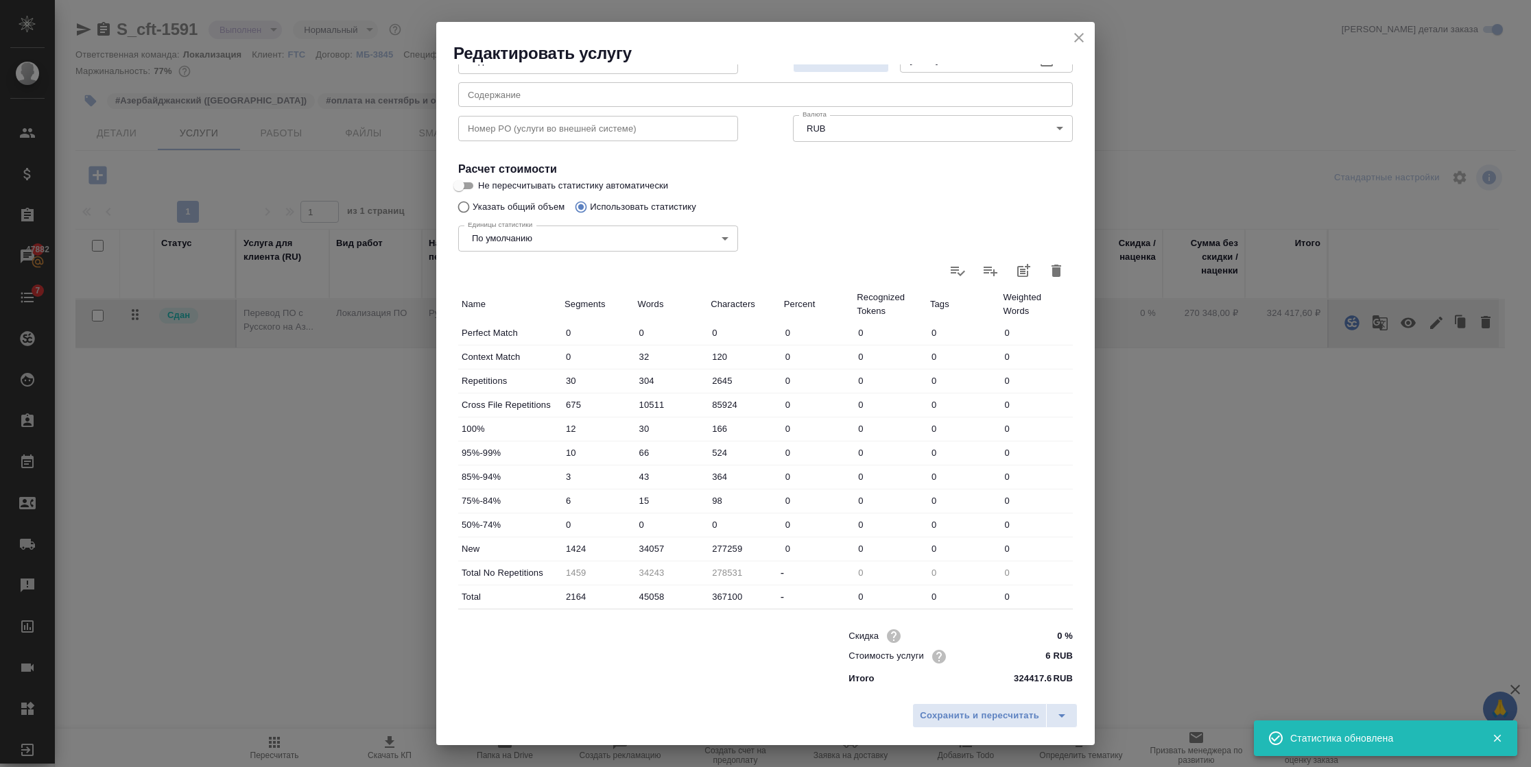
type input "826"
type input "116"
type input "1513"
type input "12228"
type input "4"
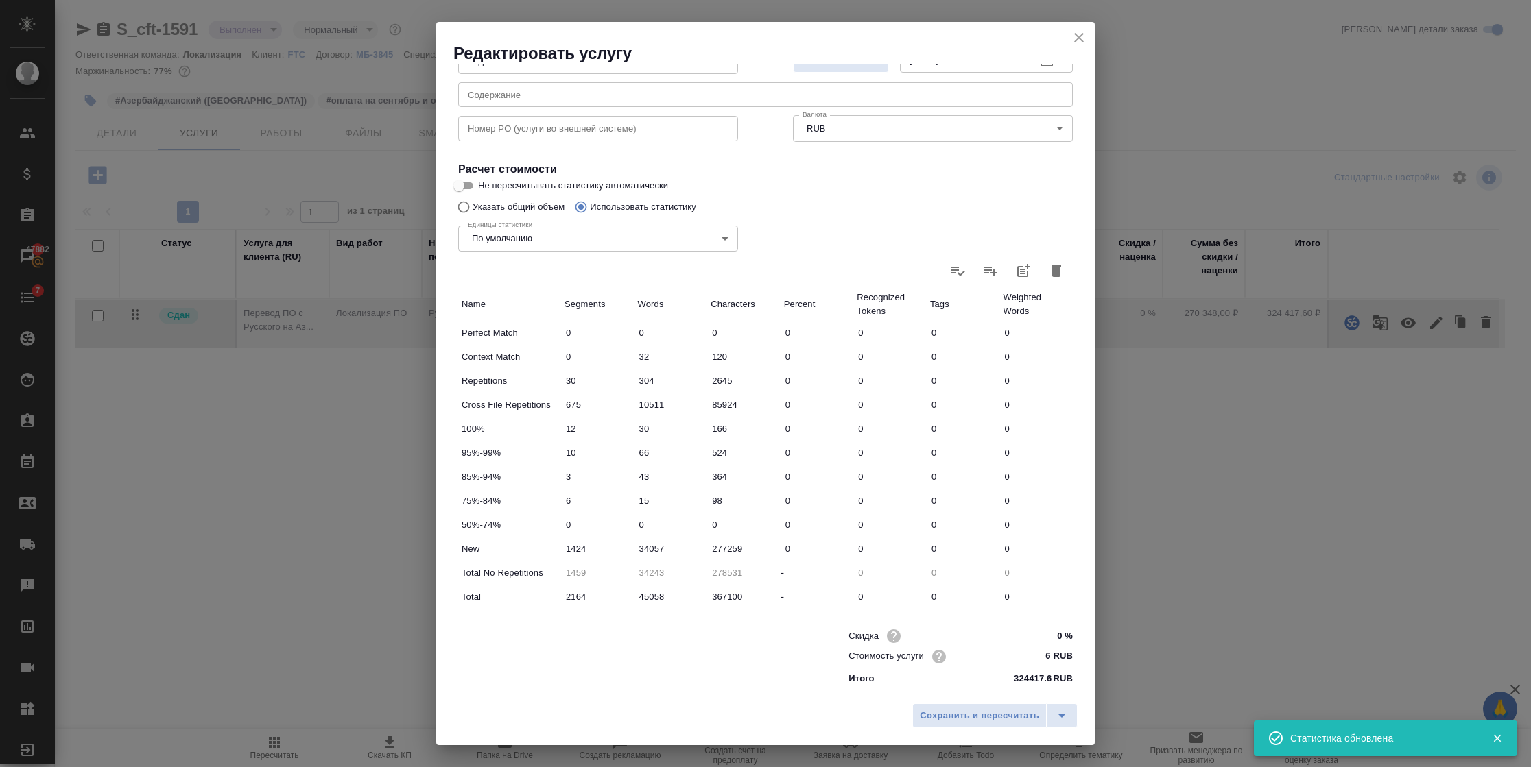
type input "8"
type input "46"
type input "3"
type input "6"
type input "41"
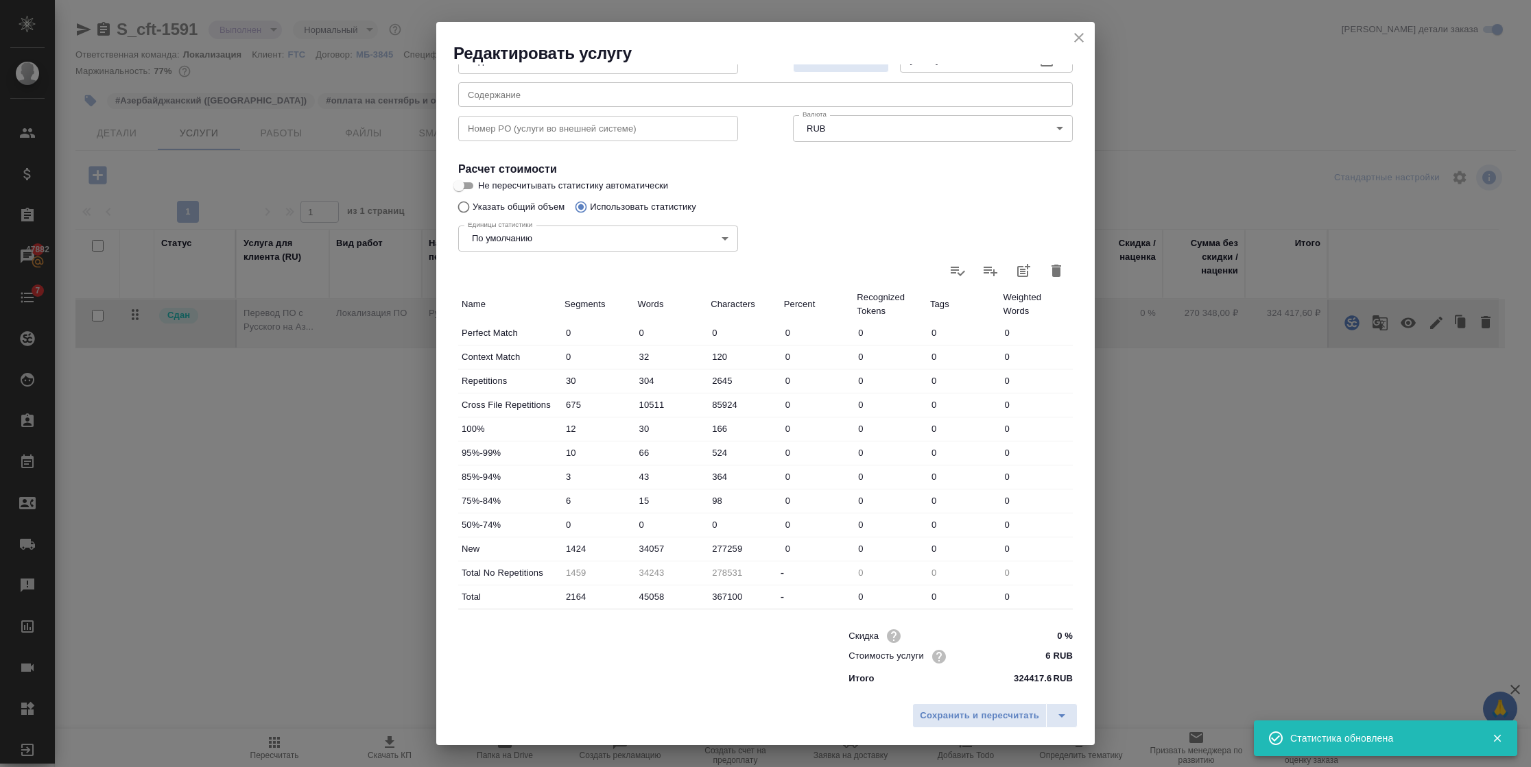
type input "2"
type input "40"
type input "344"
type input "4"
type input "7"
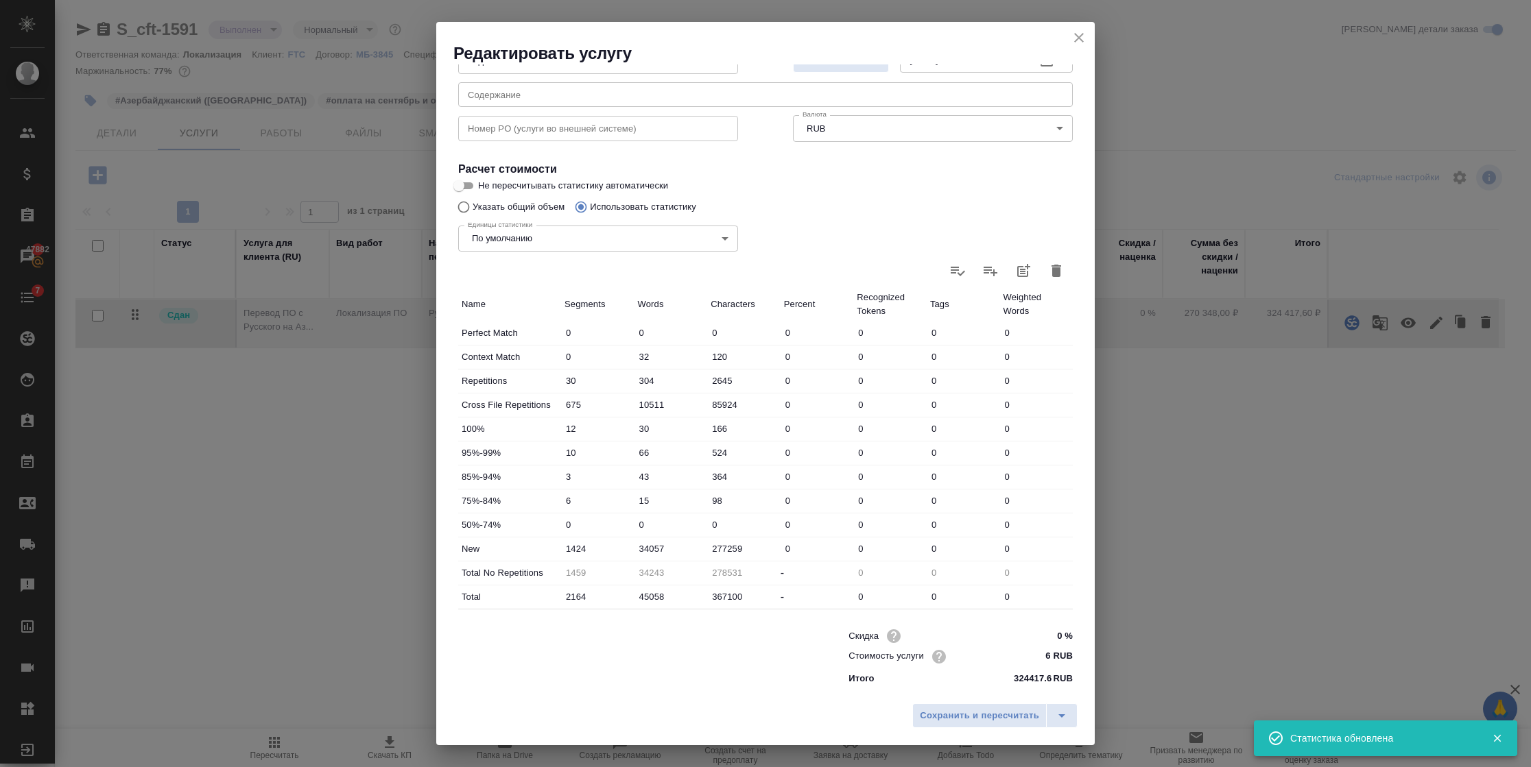
type input "54"
type input "451"
type input "11289"
type input "92881"
type input "464"
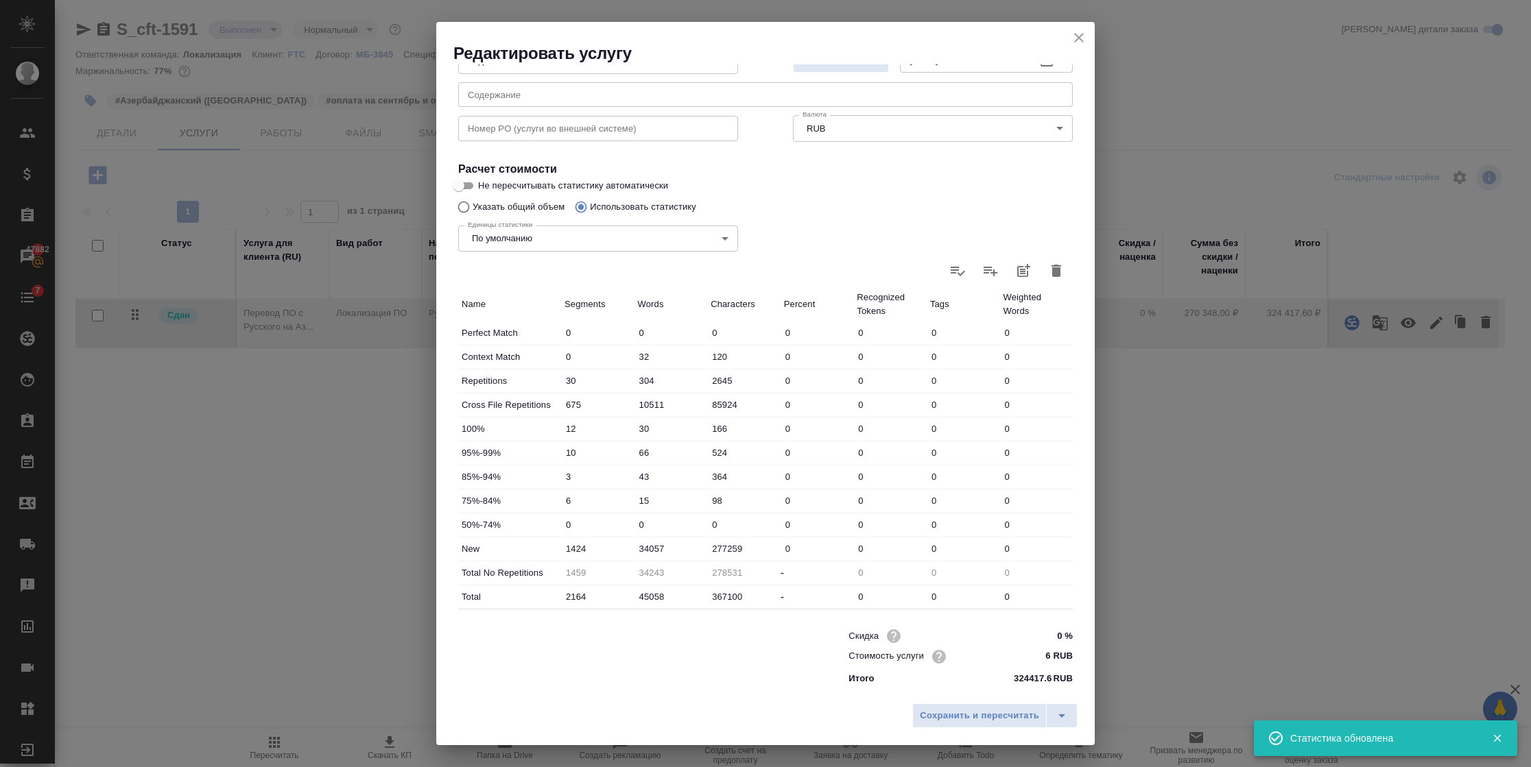
type input "11350"
type input "93366"
type input "592"
type input "12966"
type input "106420"
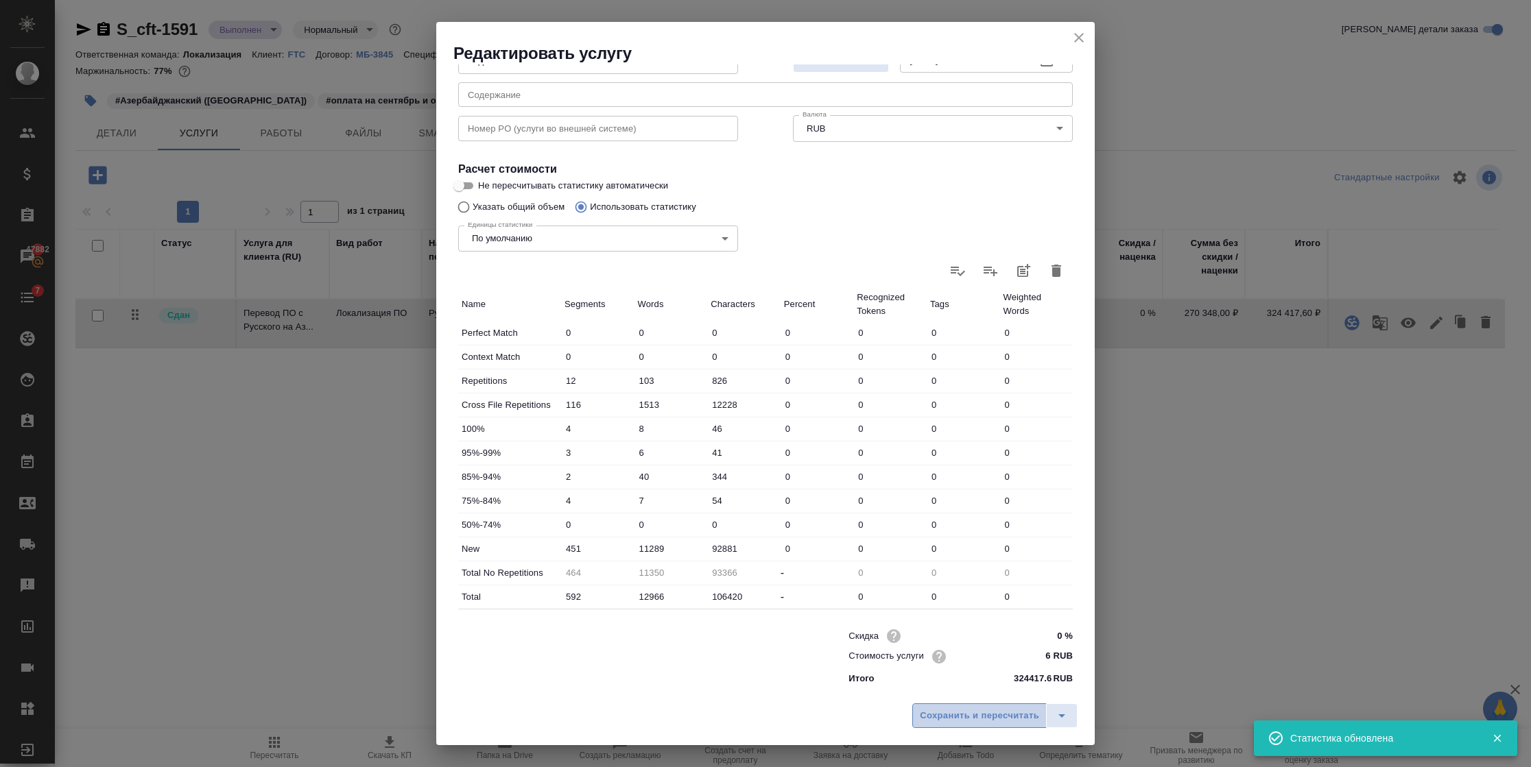
click at [985, 713] on span "Сохранить и пересчитать" at bounding box center [979, 716] width 119 height 16
